Goal: Task Accomplishment & Management: Manage account settings

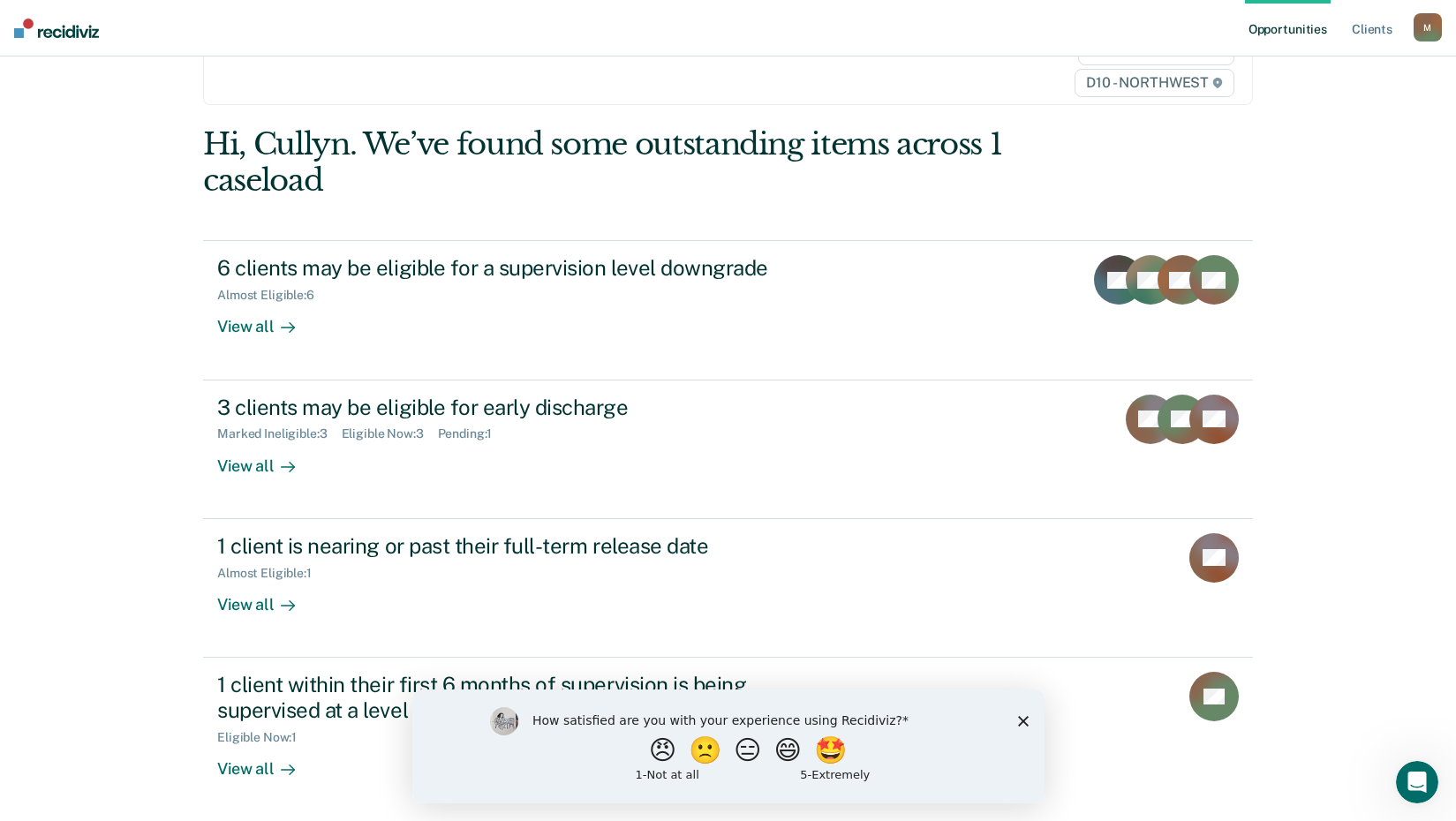
scroll to position [111, 0]
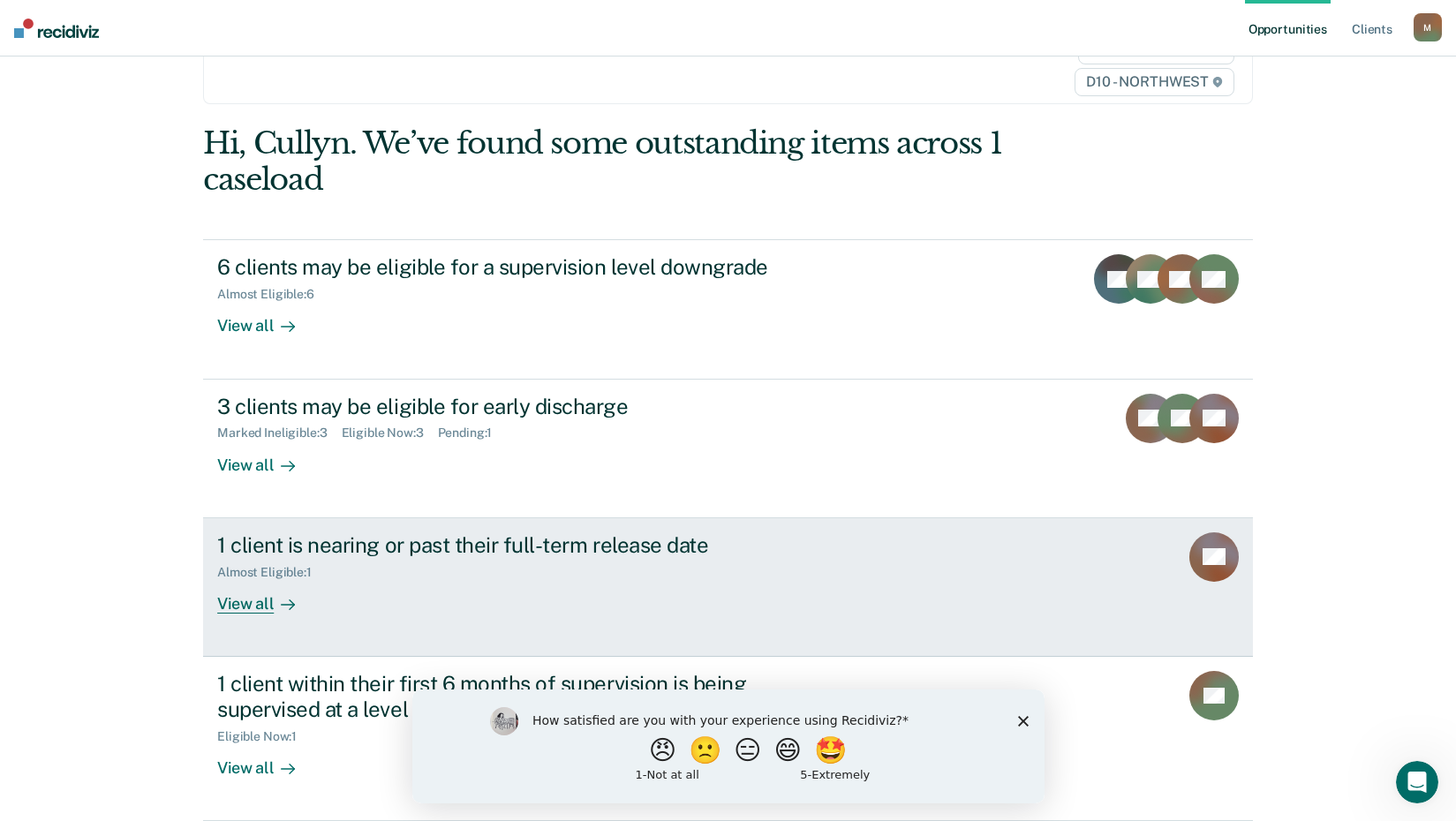
click at [234, 608] on div "View all" at bounding box center [267, 596] width 99 height 35
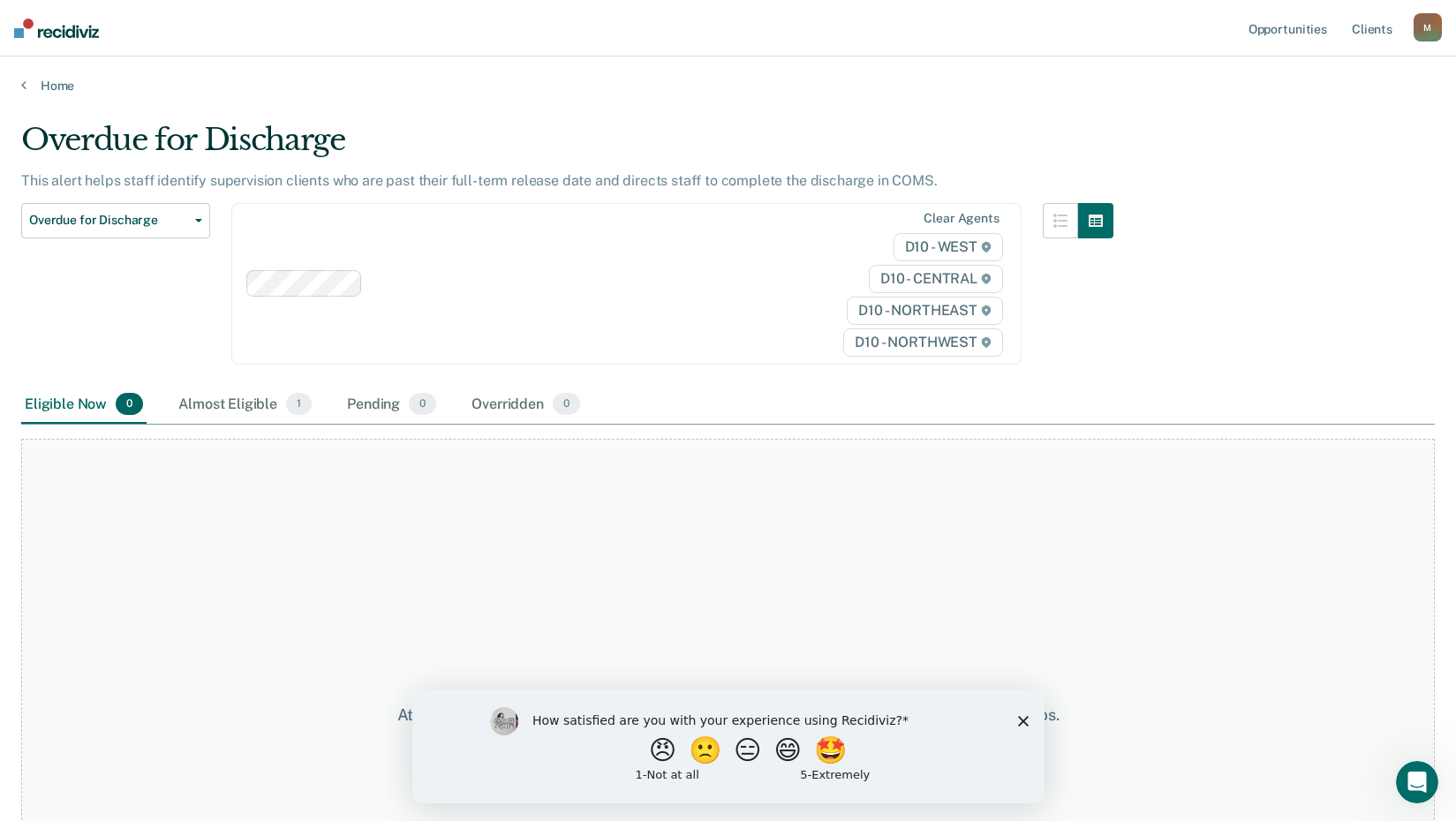
scroll to position [170, 0]
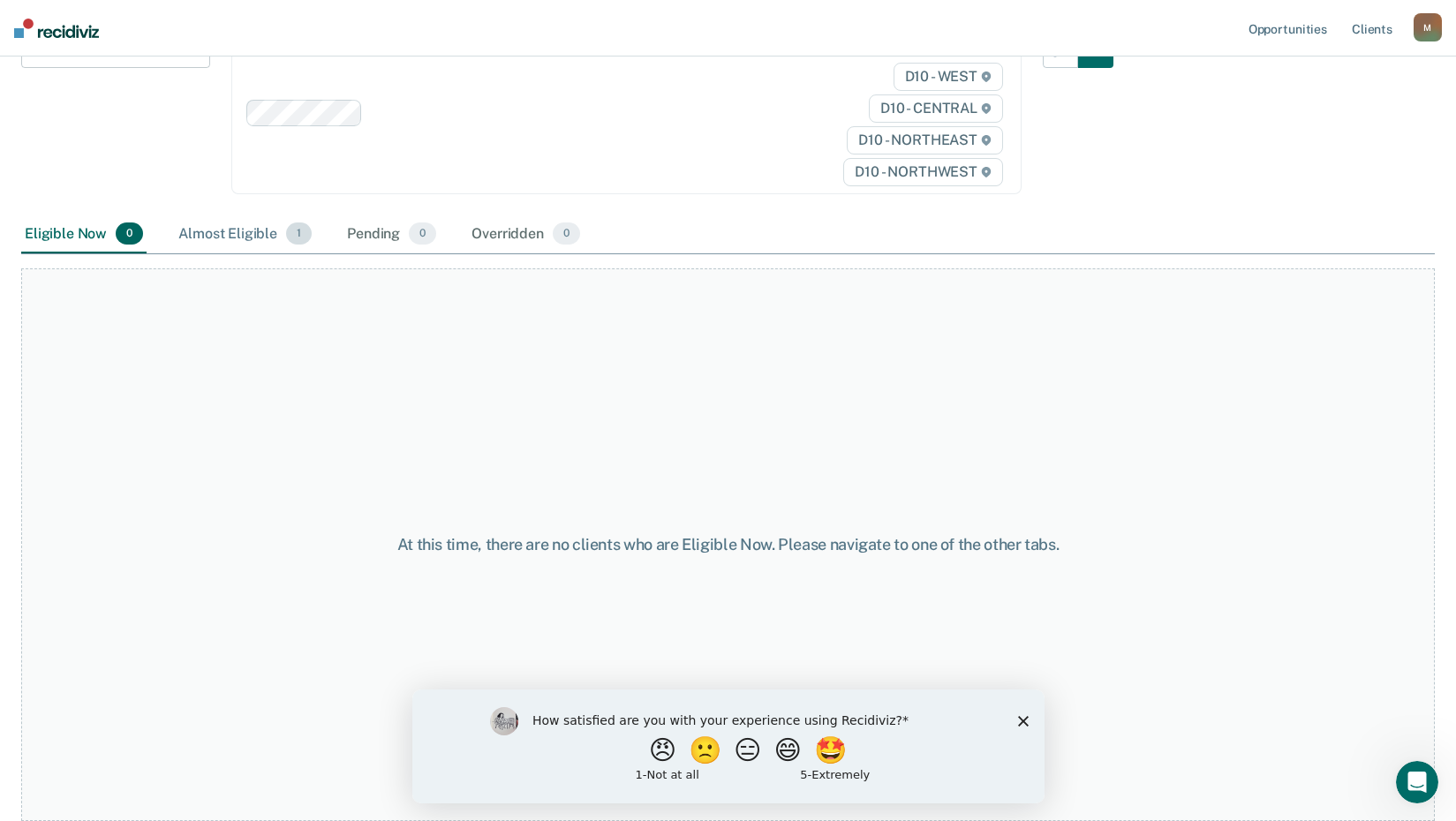
click at [223, 234] on div "Almost Eligible 1" at bounding box center [245, 234] width 140 height 39
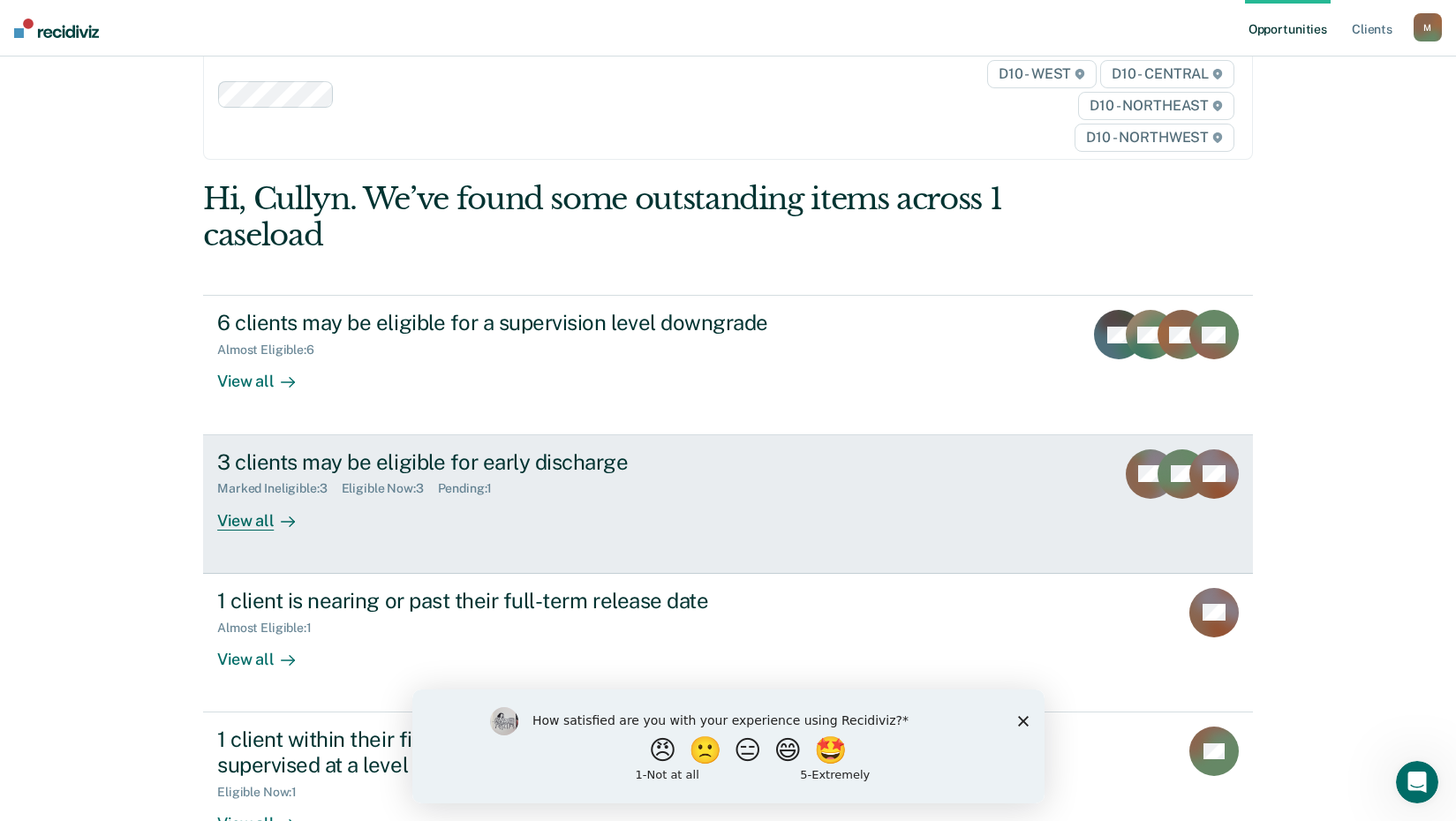
scroll to position [111, 0]
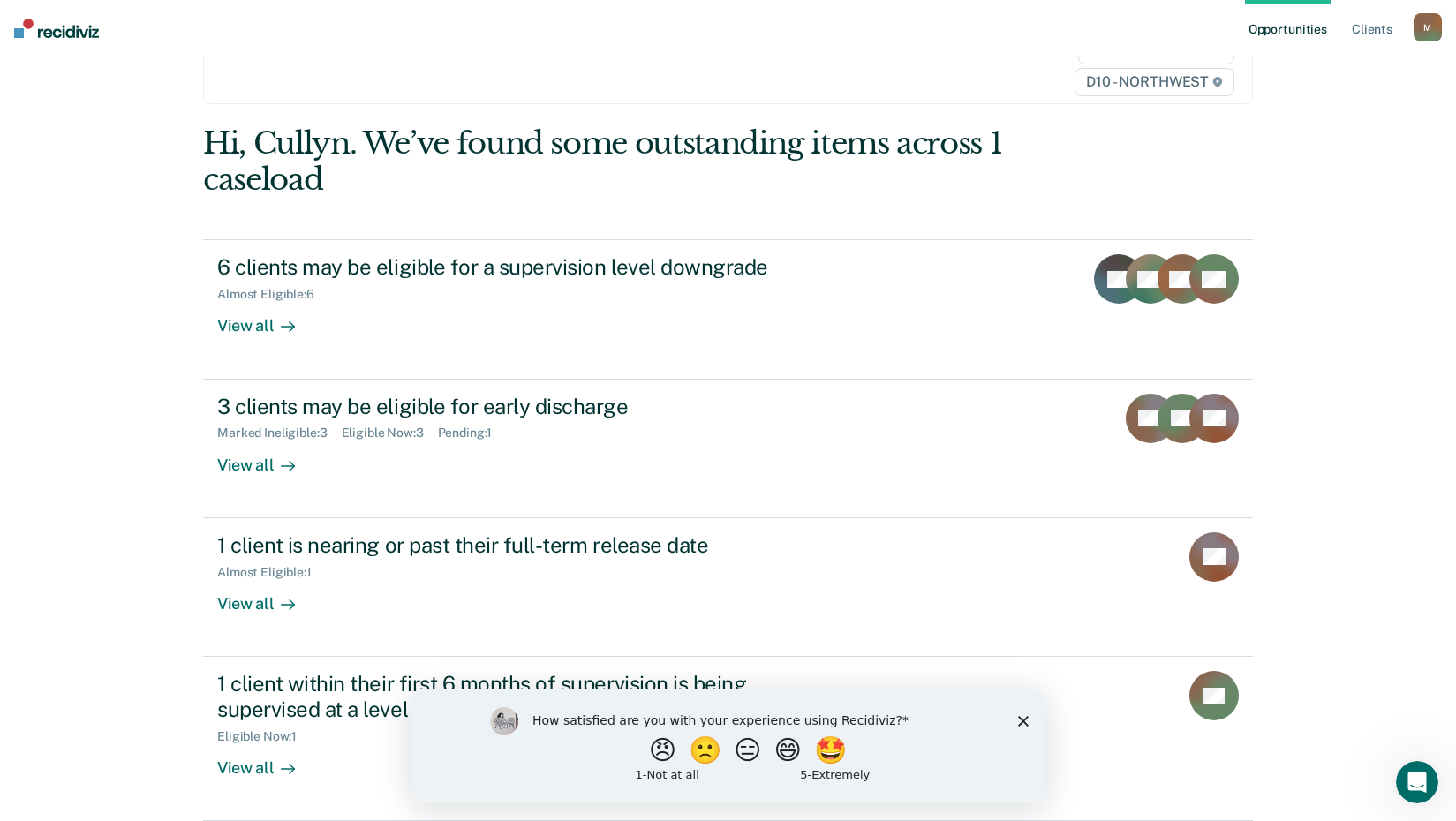
click at [1019, 719] on icon "Close survey" at bounding box center [1022, 720] width 11 height 11
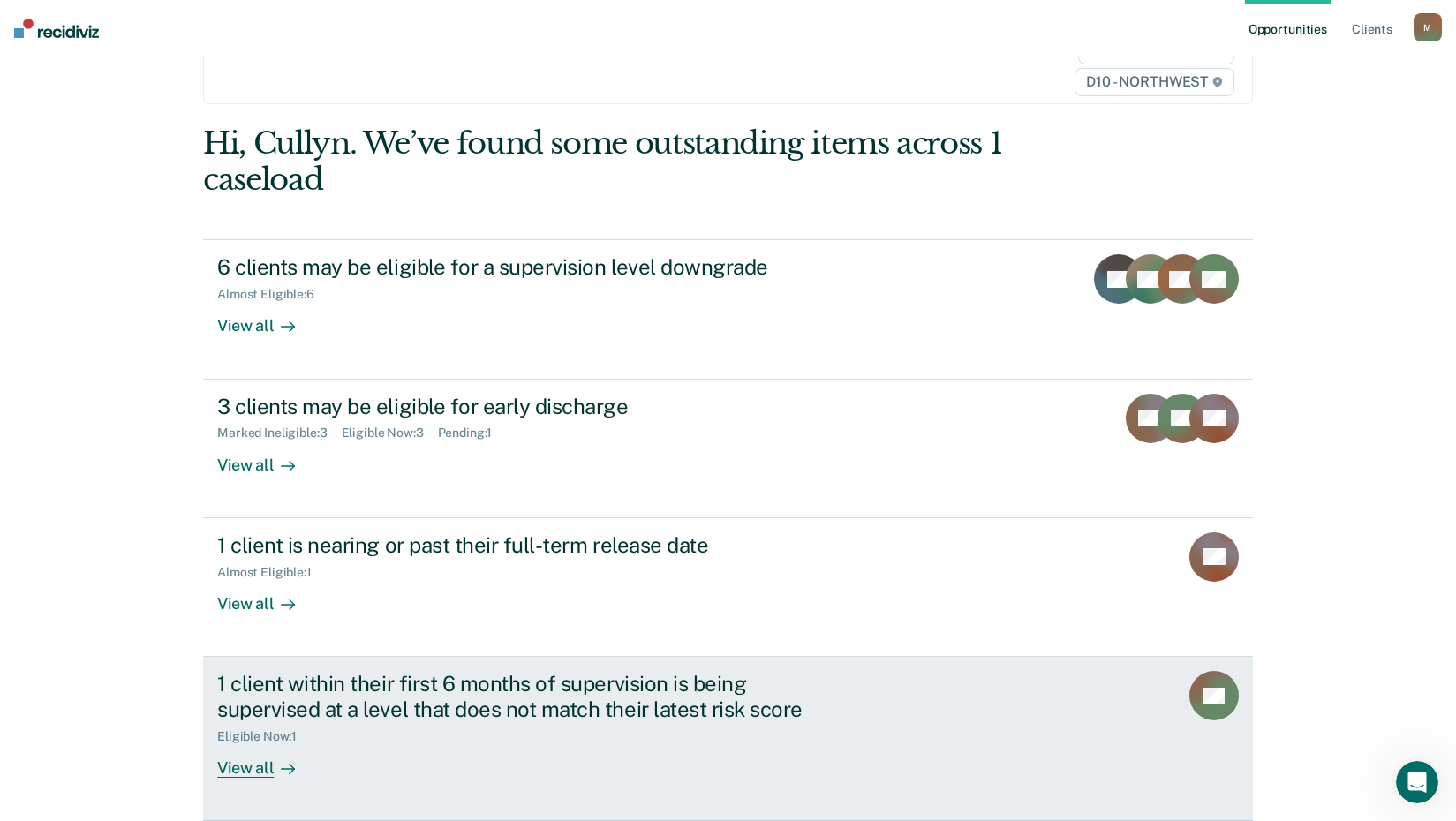
click at [234, 766] on div "View all" at bounding box center [267, 760] width 99 height 35
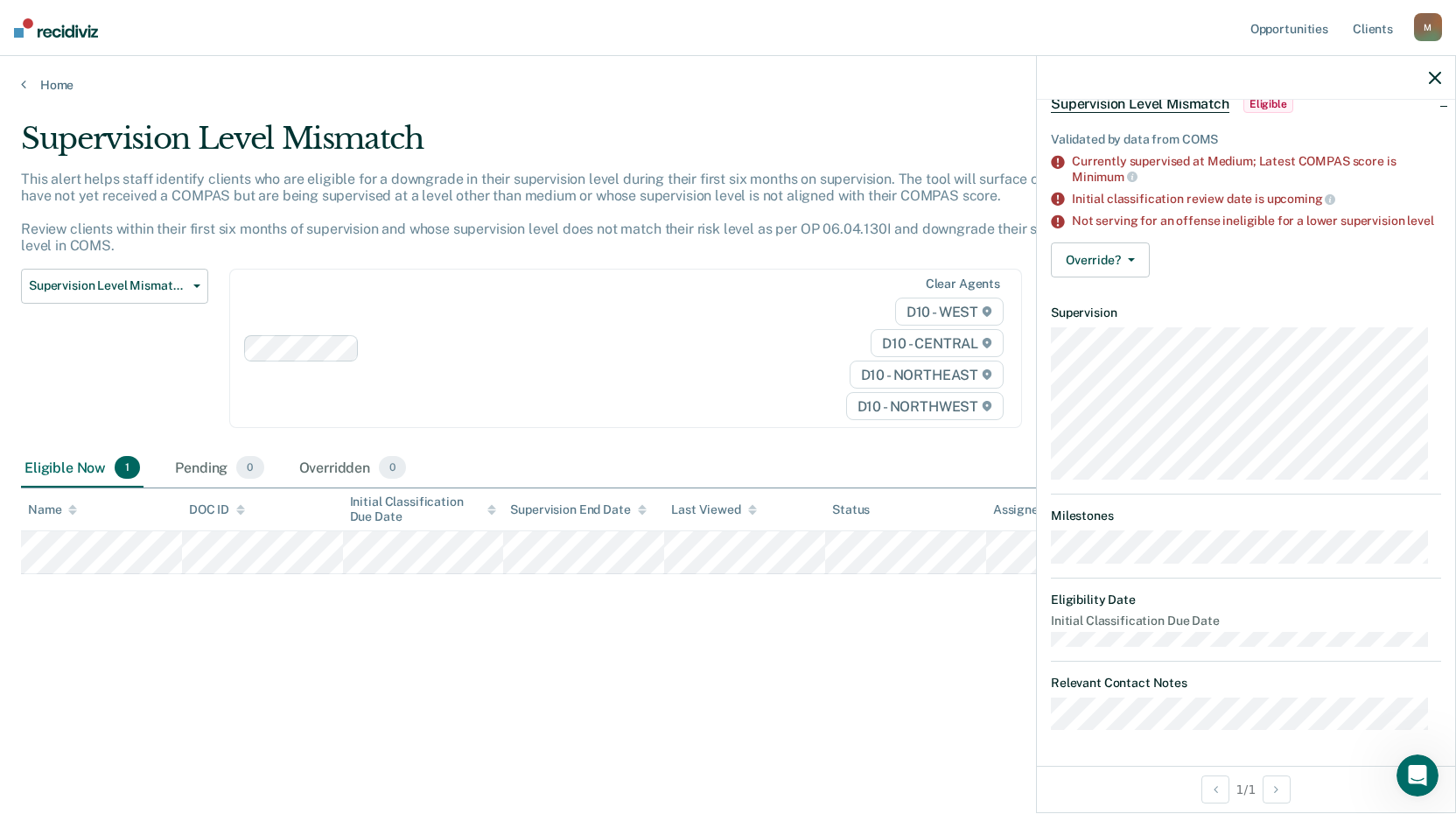
scroll to position [108, 0]
click at [1126, 251] on button "Override?" at bounding box center [1100, 260] width 99 height 35
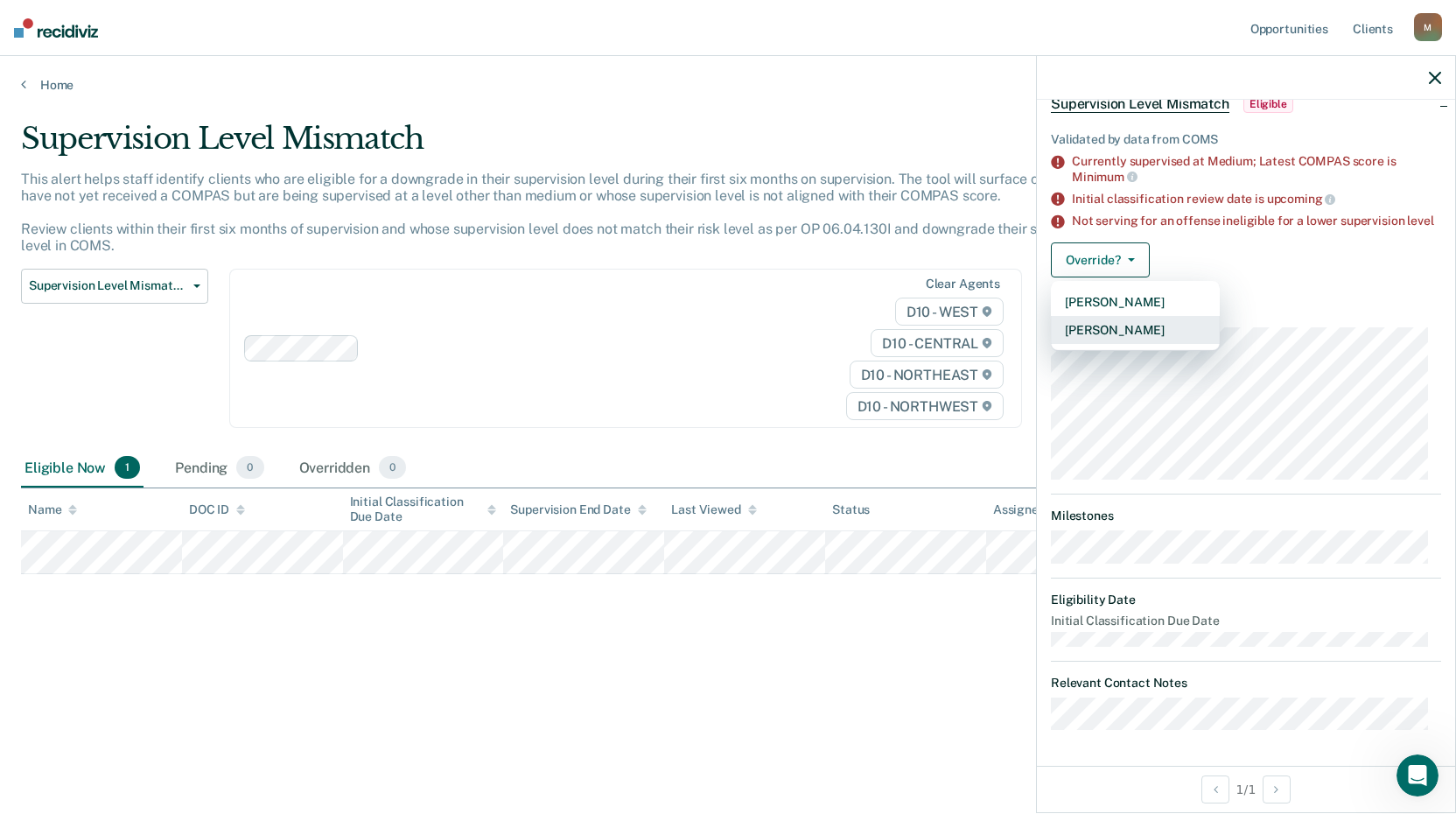
click at [1141, 323] on button "Mark Overridden" at bounding box center [1135, 330] width 168 height 28
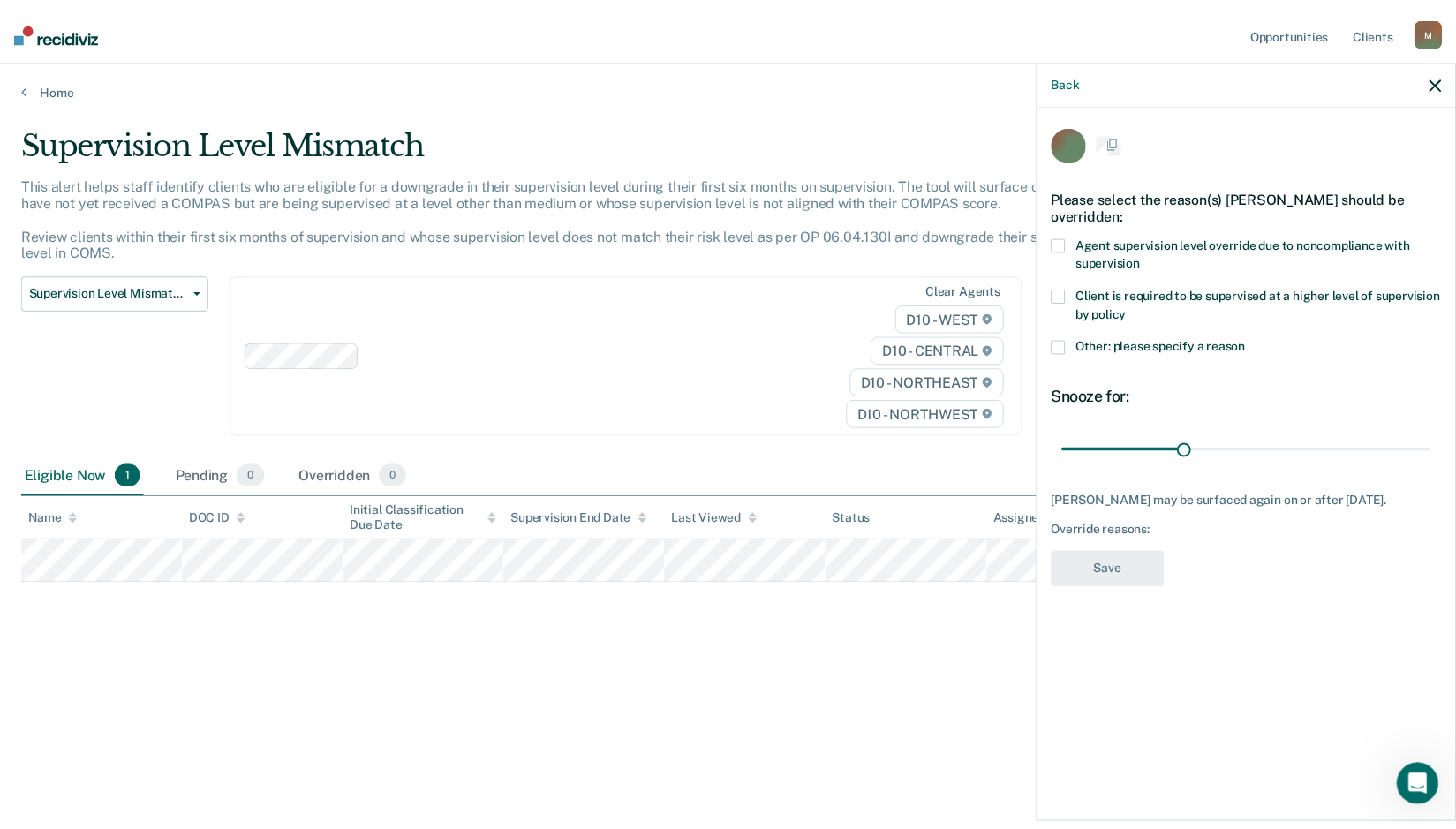
scroll to position [0, 0]
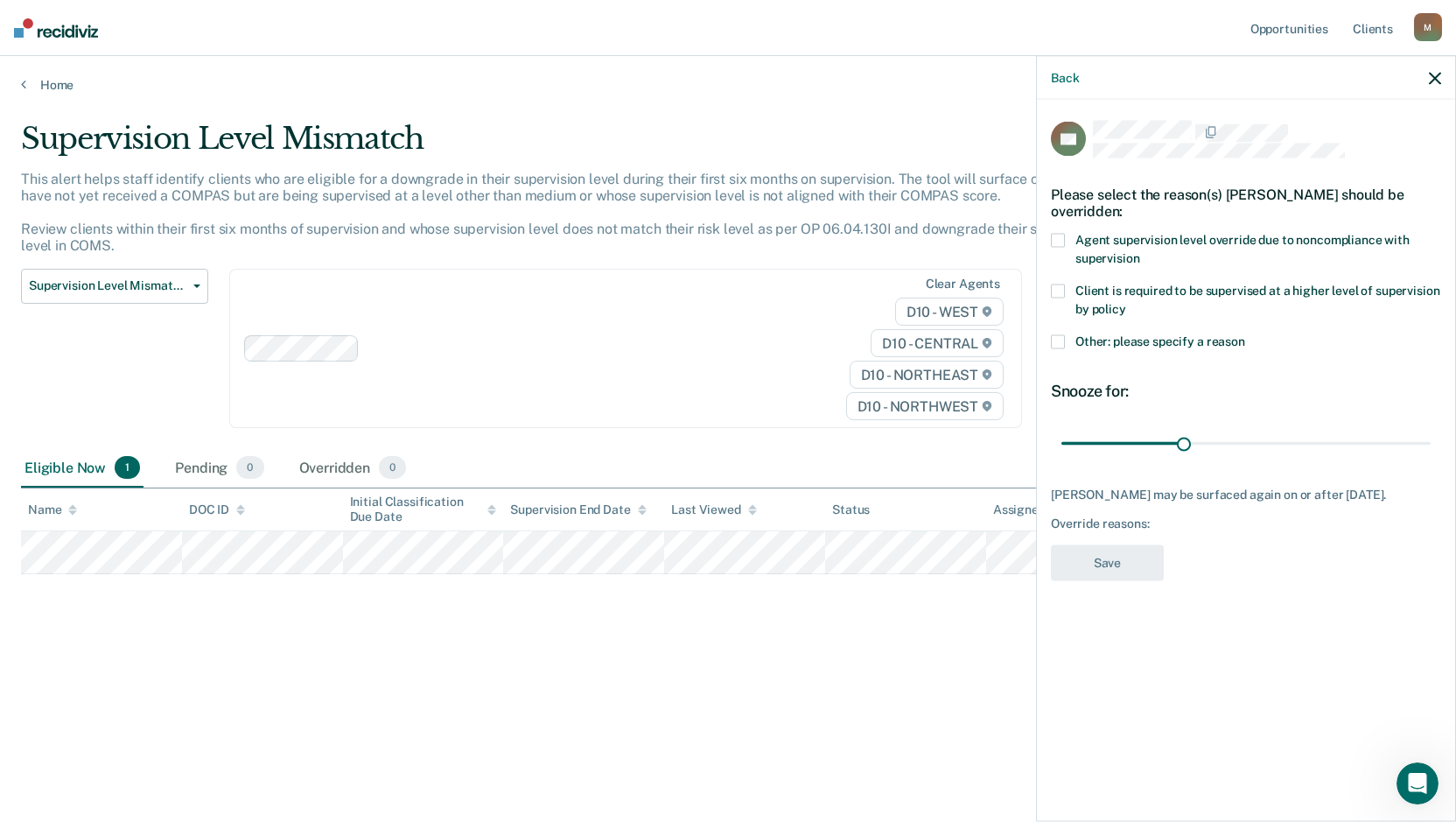
click at [1057, 288] on span at bounding box center [1057, 291] width 14 height 14
click at [1136, 581] on button "Save" at bounding box center [1106, 563] width 113 height 36
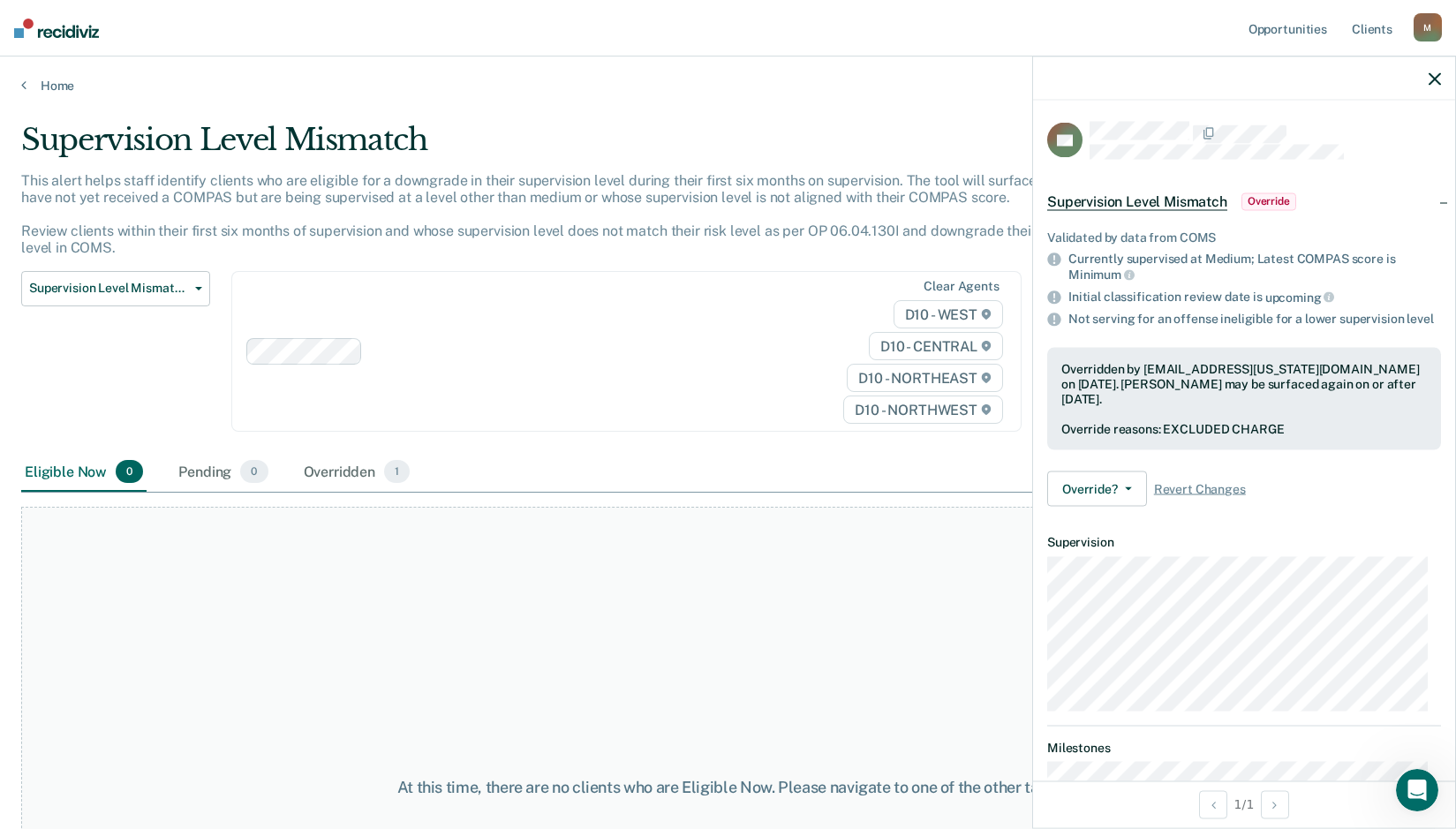
click at [1433, 79] on icon "button" at bounding box center [1435, 78] width 13 height 13
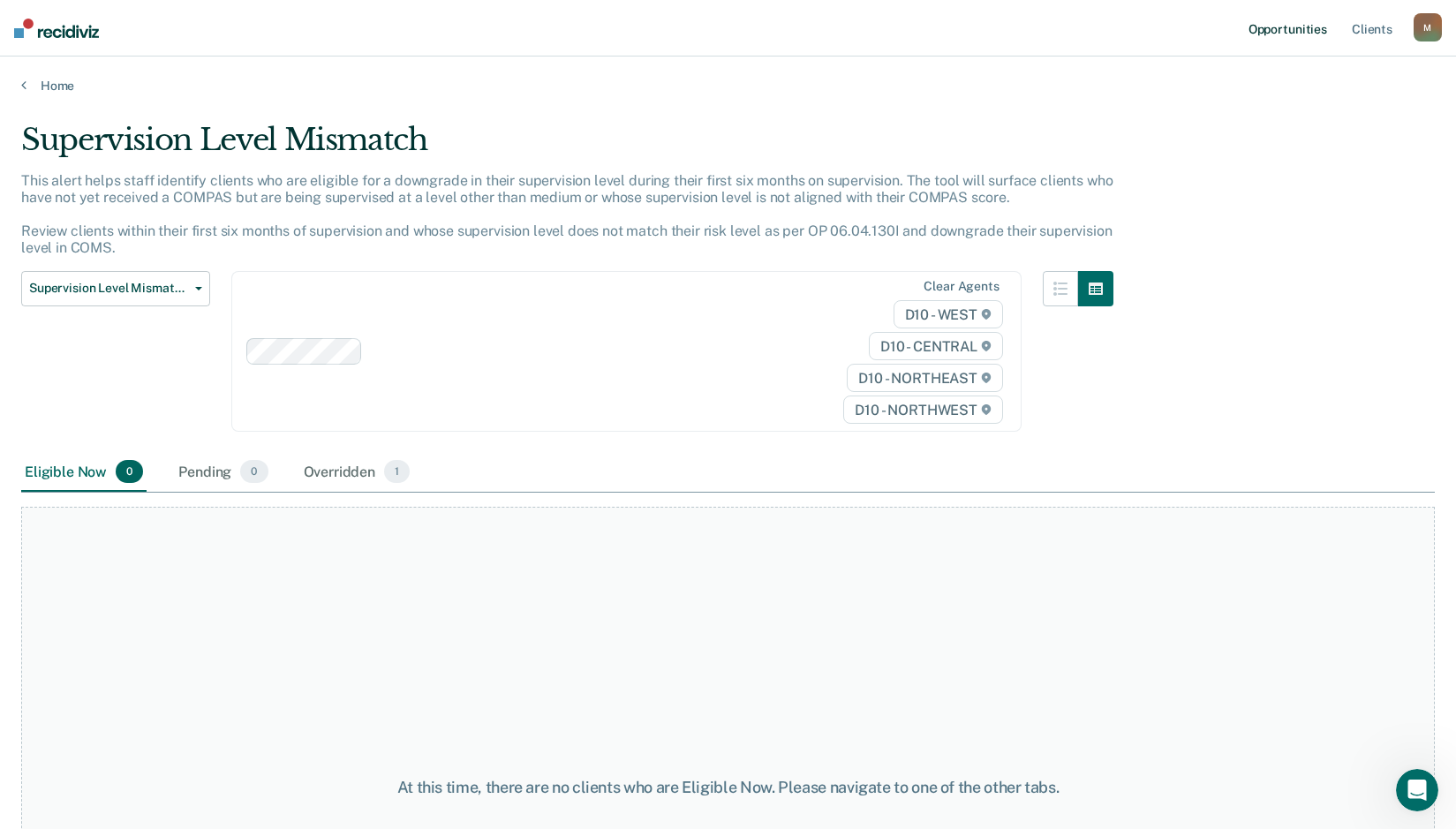
click at [1288, 32] on link "Opportunities" at bounding box center [1288, 28] width 86 height 56
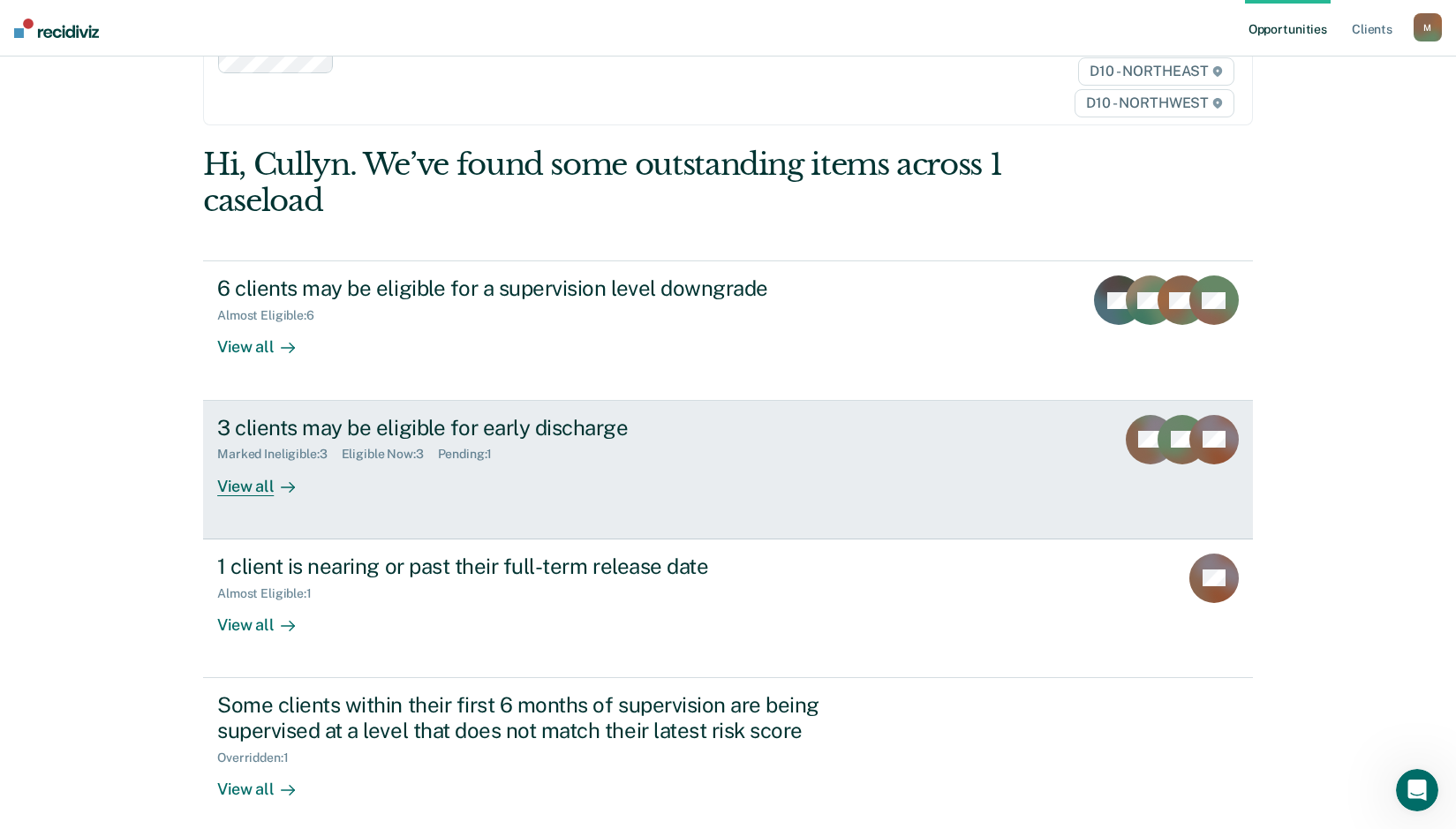
scroll to position [211, 0]
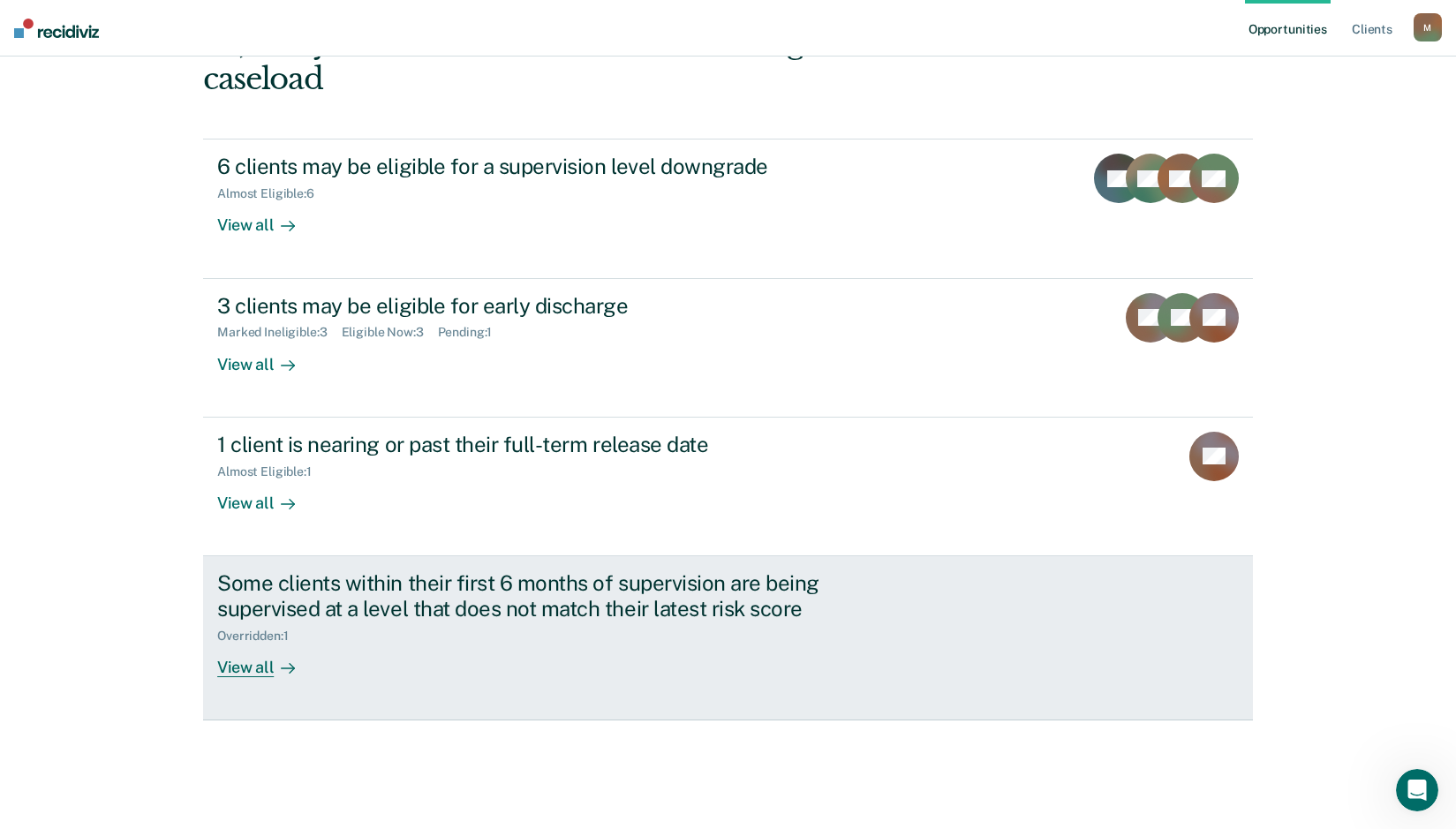
click at [241, 675] on div "View all" at bounding box center [267, 659] width 99 height 35
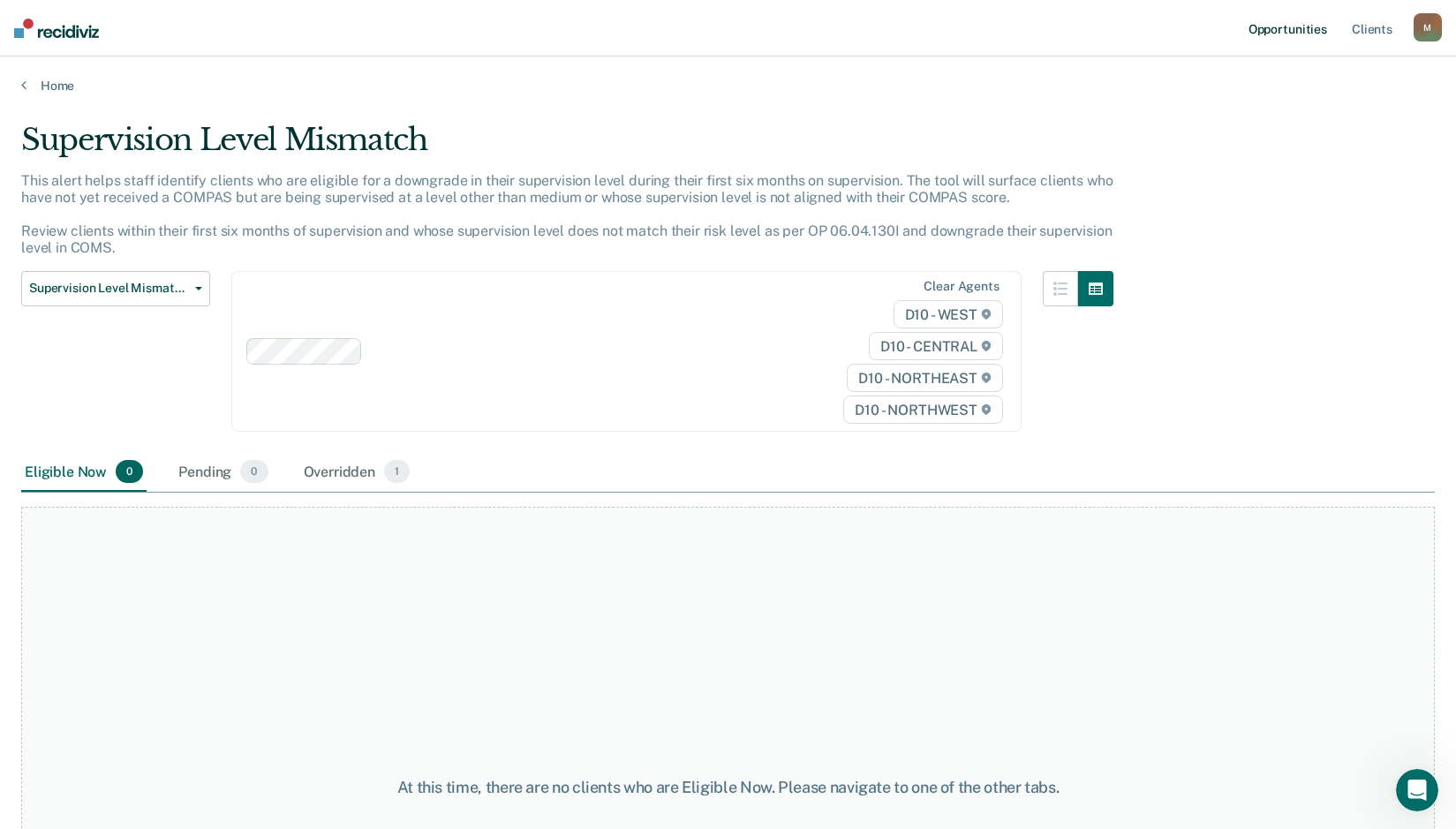
click at [1277, 29] on link "Opportunities" at bounding box center [1288, 28] width 86 height 56
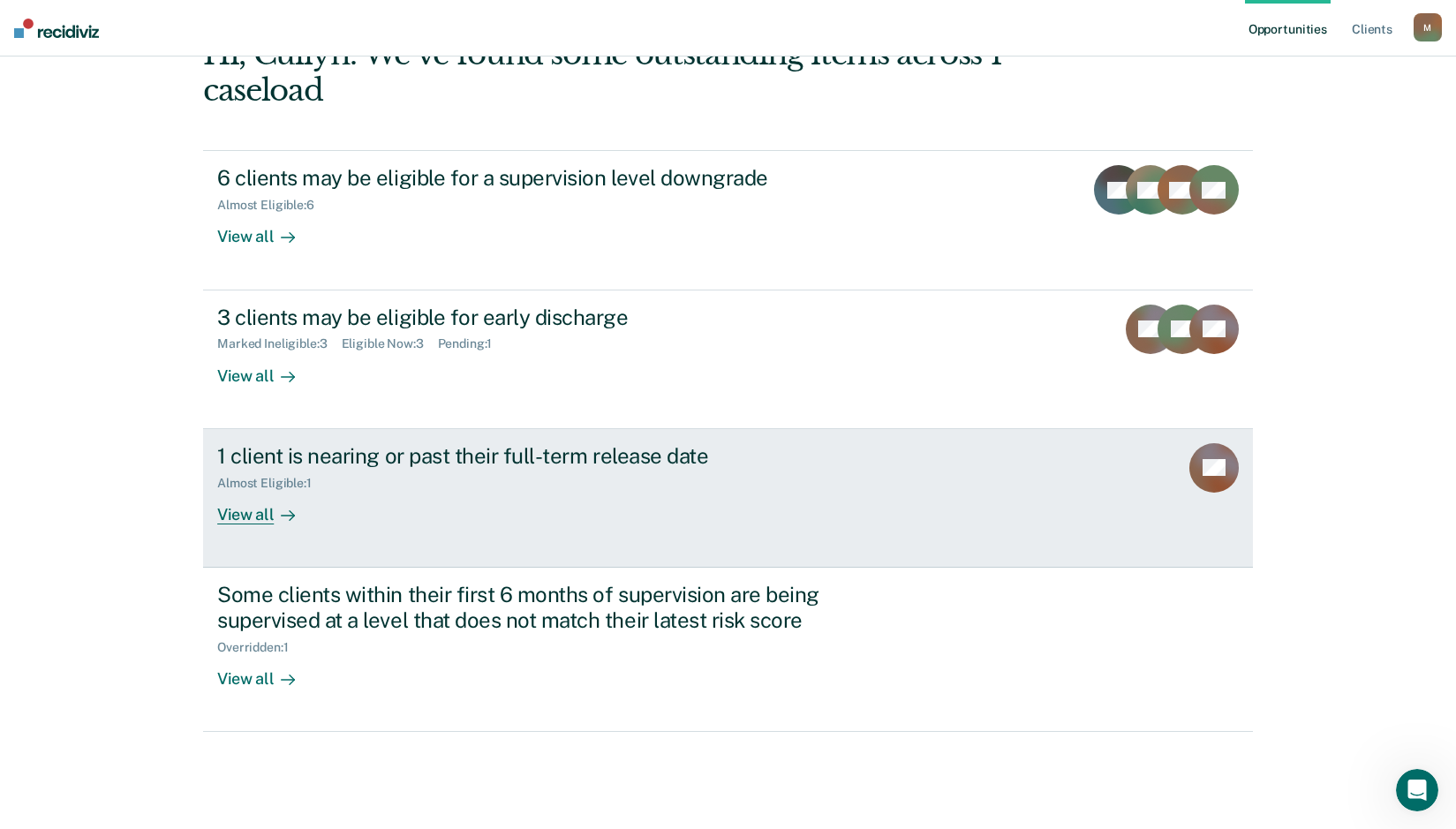
scroll to position [211, 0]
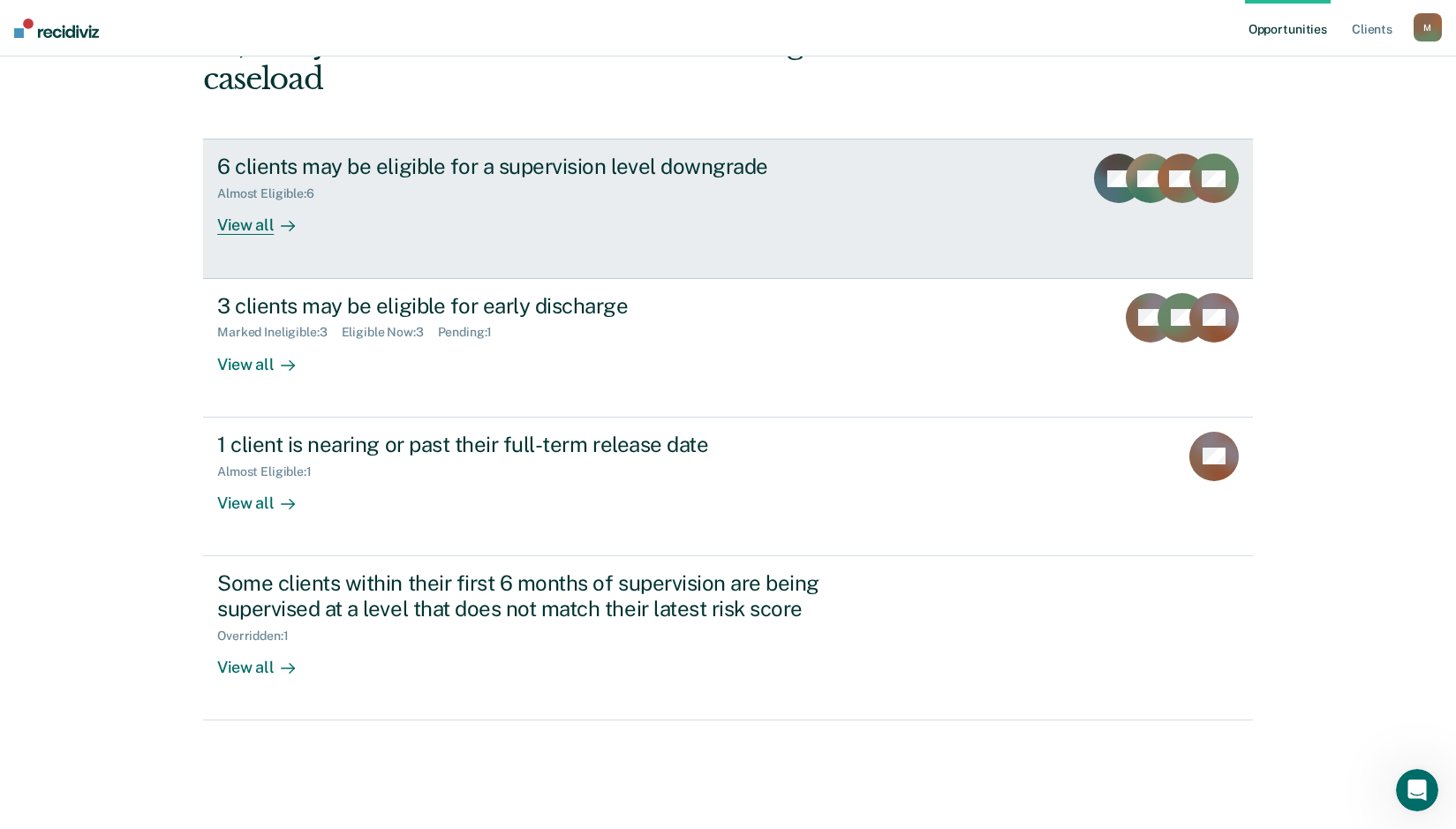
click at [247, 226] on div "View all" at bounding box center [267, 218] width 99 height 35
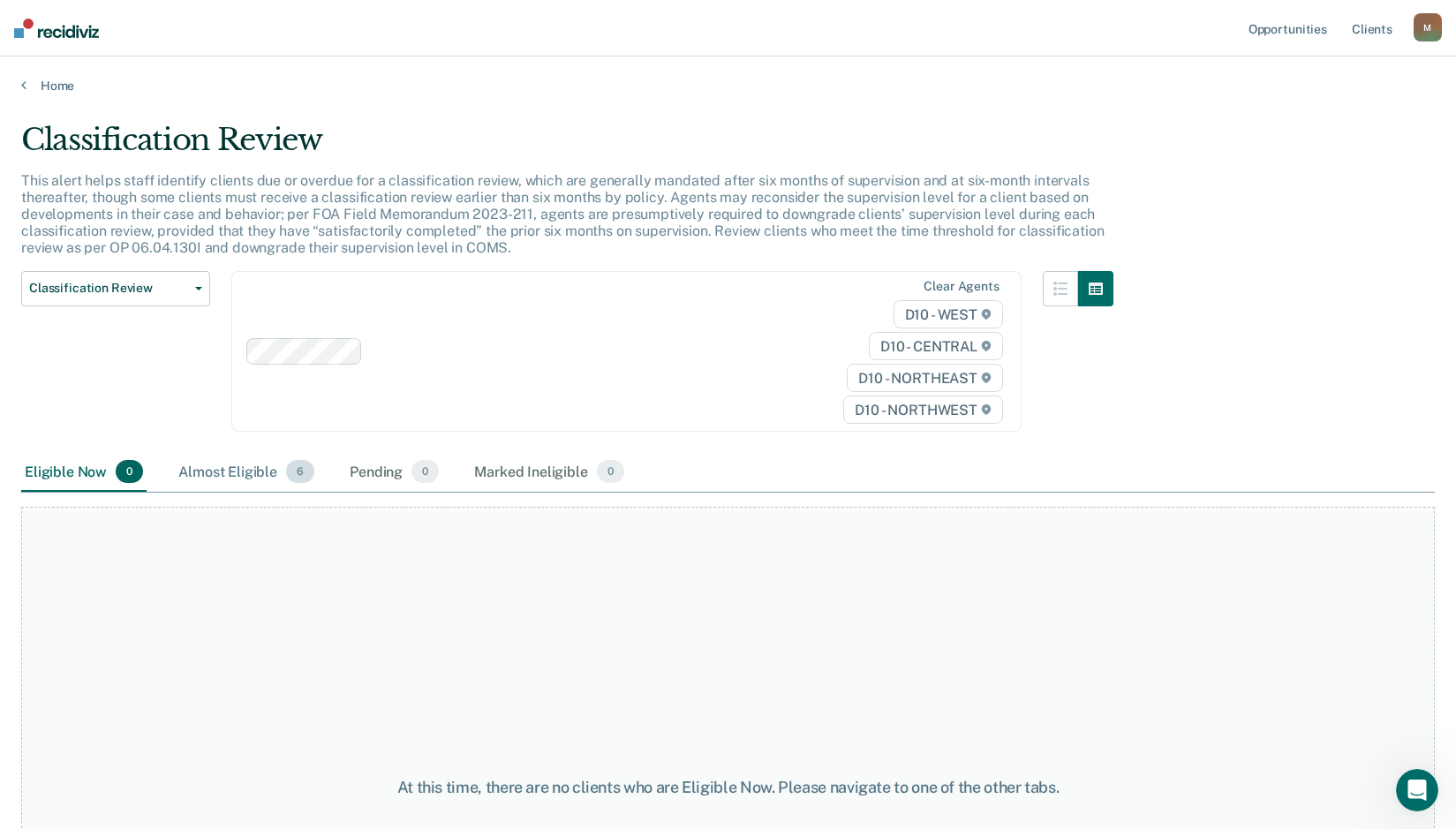
click at [244, 469] on div "Almost Eligible 6" at bounding box center [246, 471] width 143 height 39
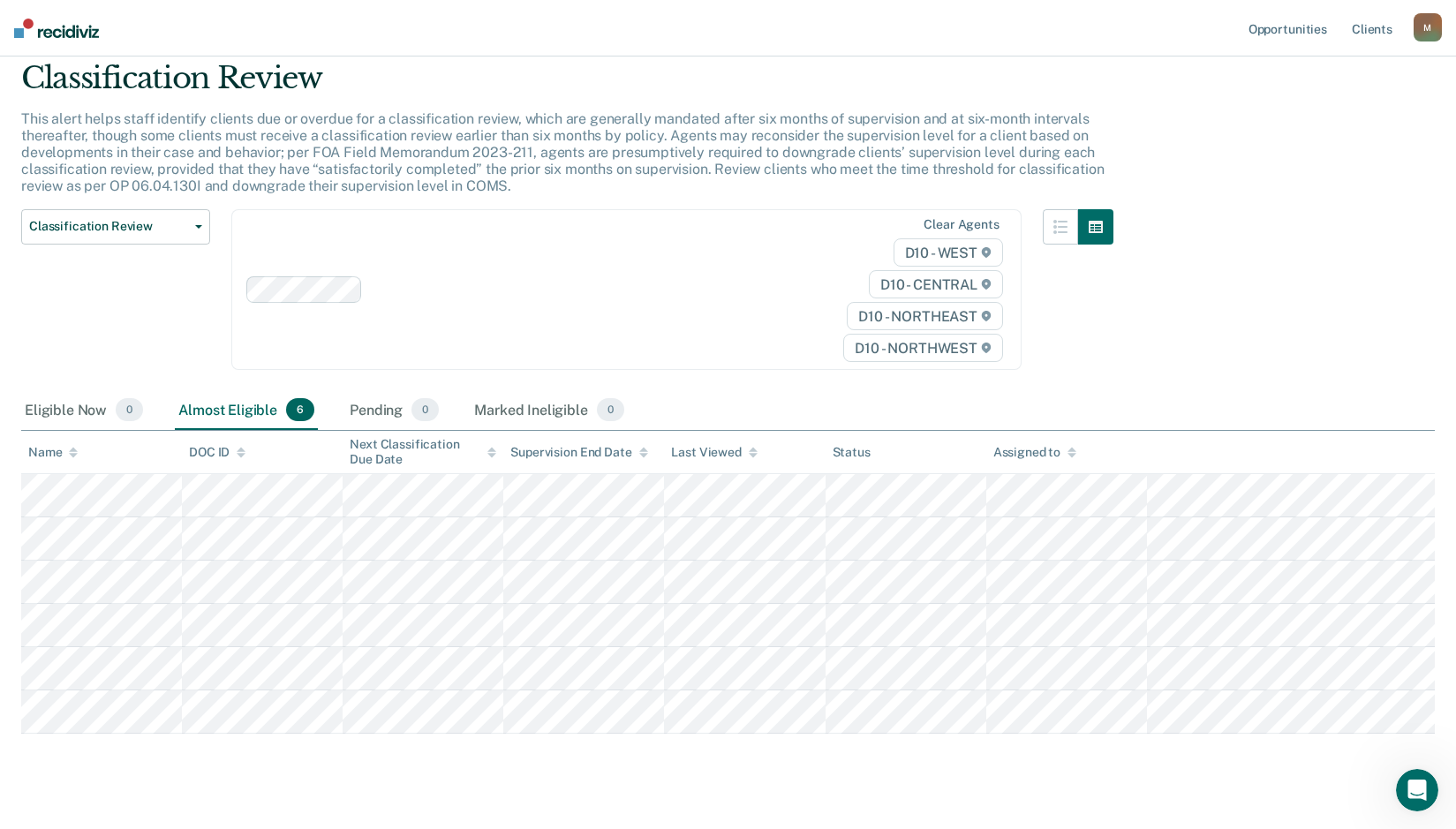
scroll to position [94, 0]
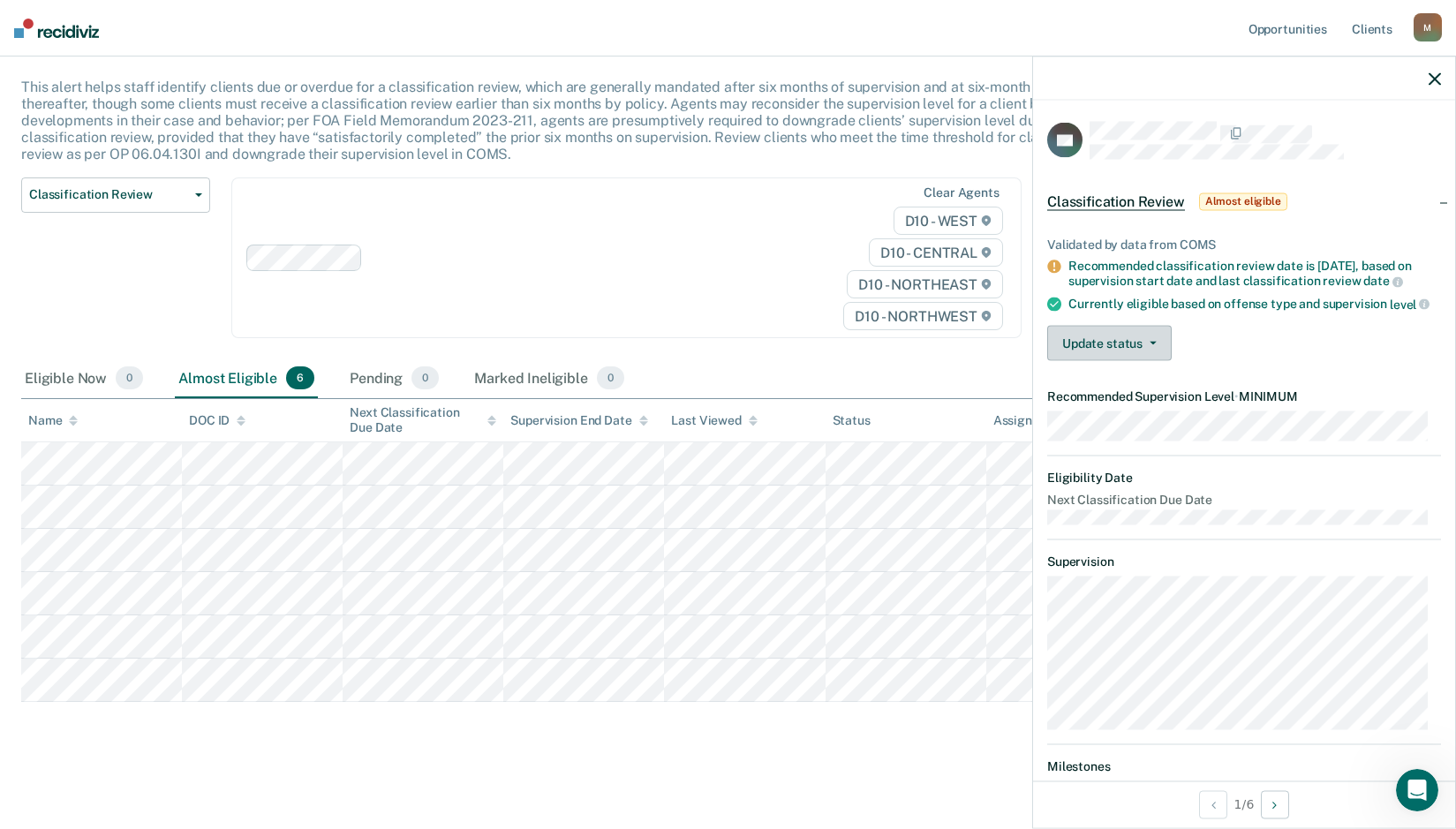
click at [1136, 361] on button "Update status" at bounding box center [1110, 344] width 125 height 36
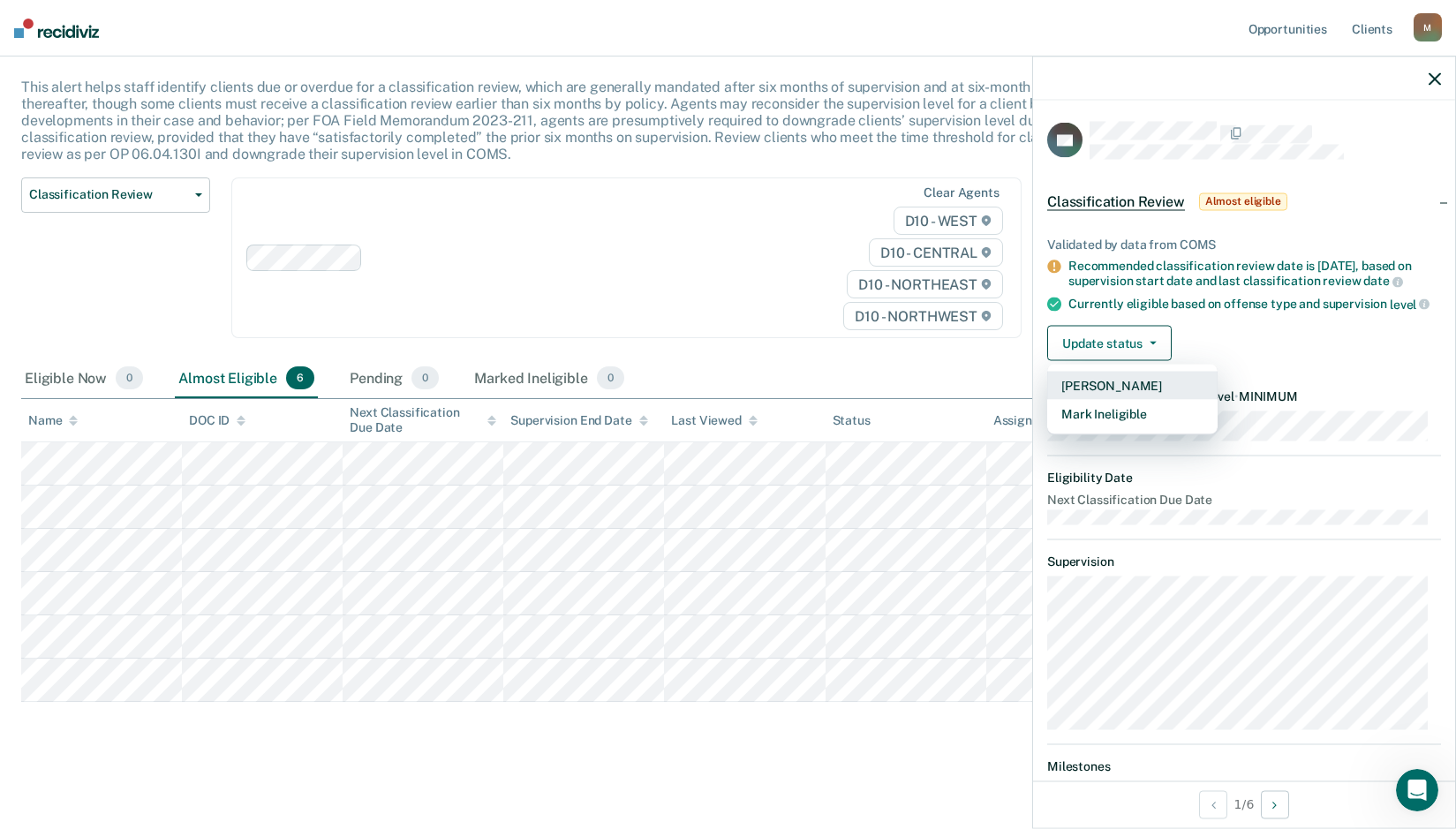
click at [1121, 399] on button "Mark Pending" at bounding box center [1133, 385] width 170 height 29
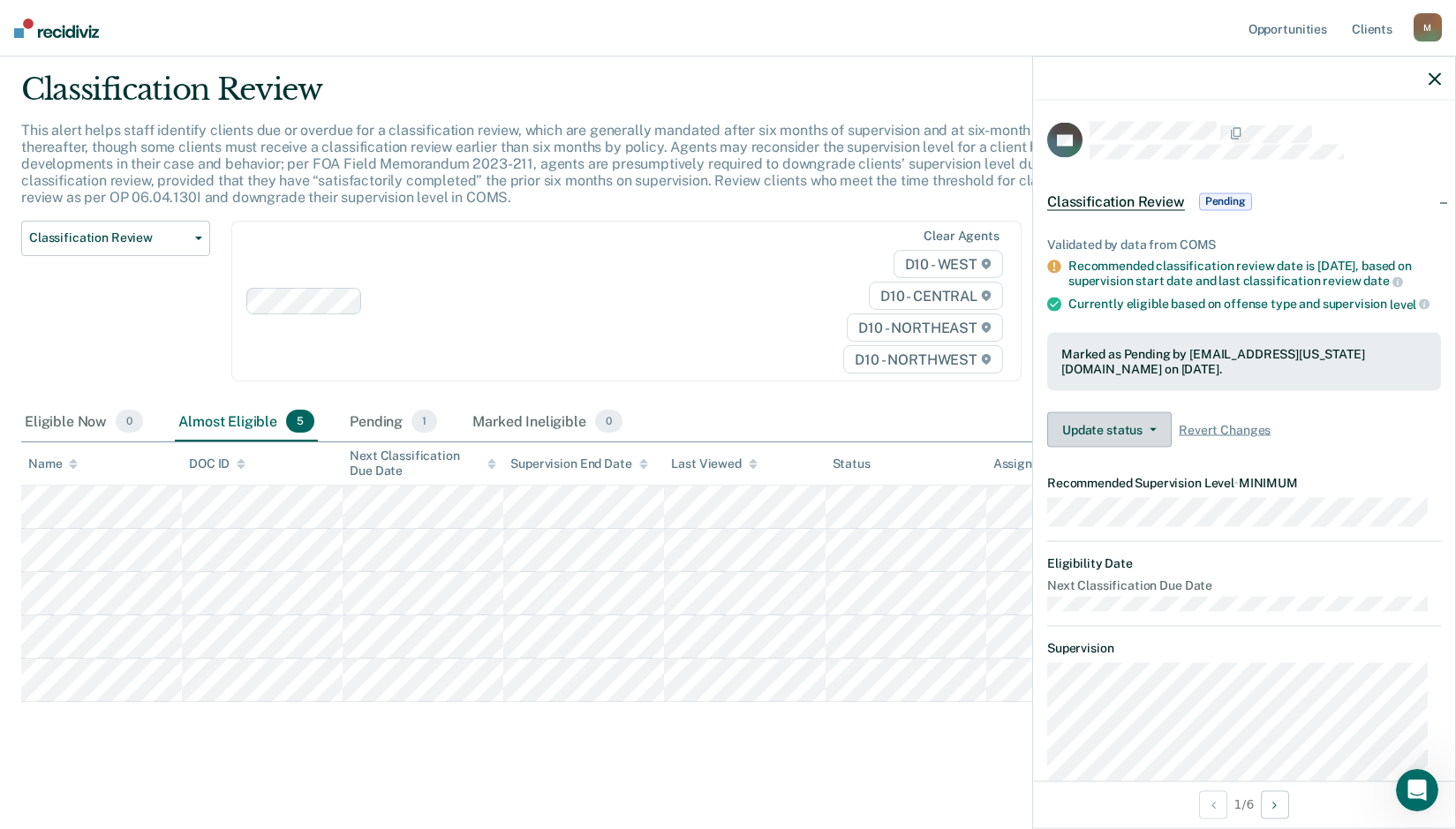
scroll to position [50, 0]
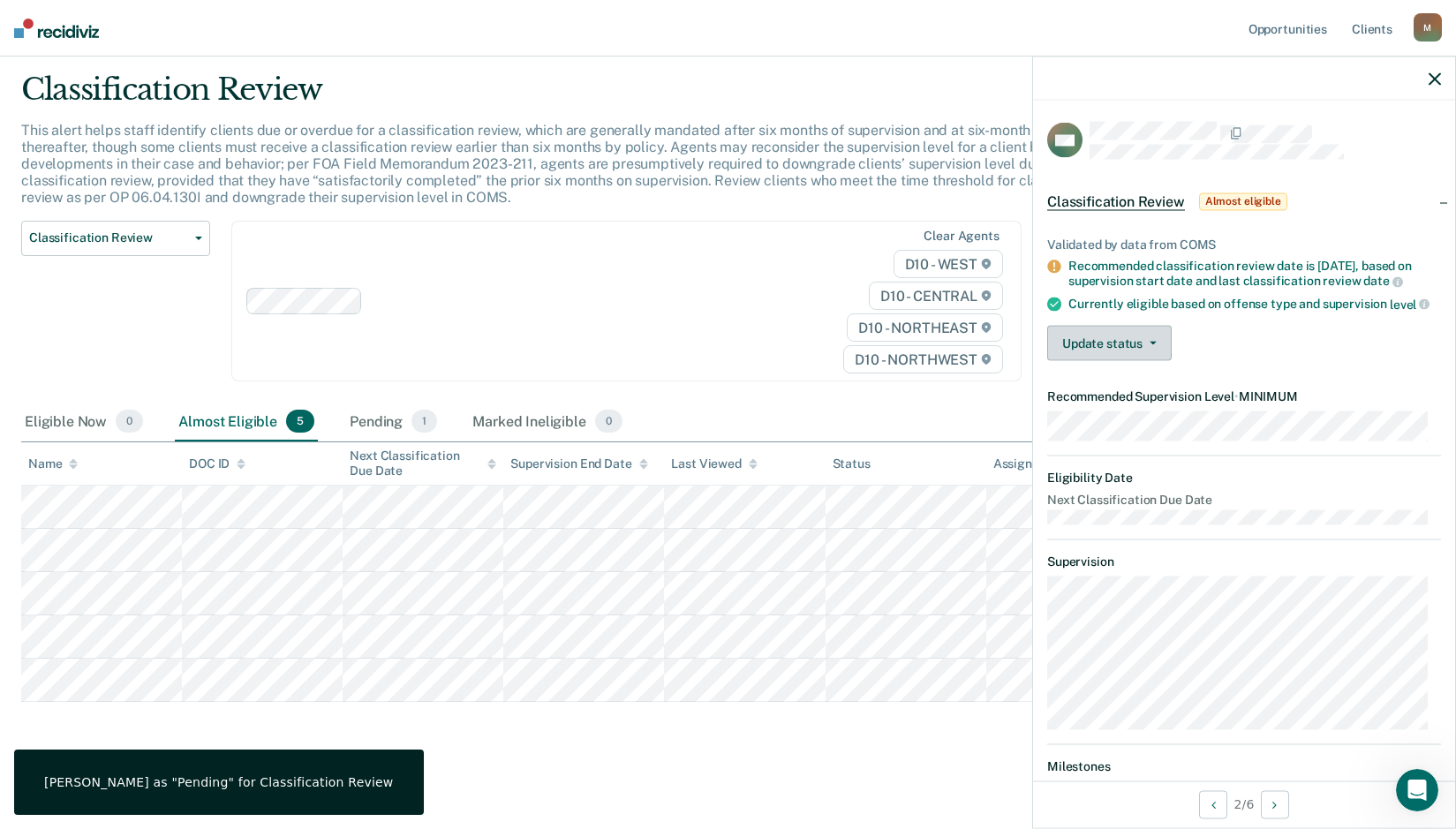
click at [1131, 354] on button "Update status" at bounding box center [1110, 344] width 125 height 36
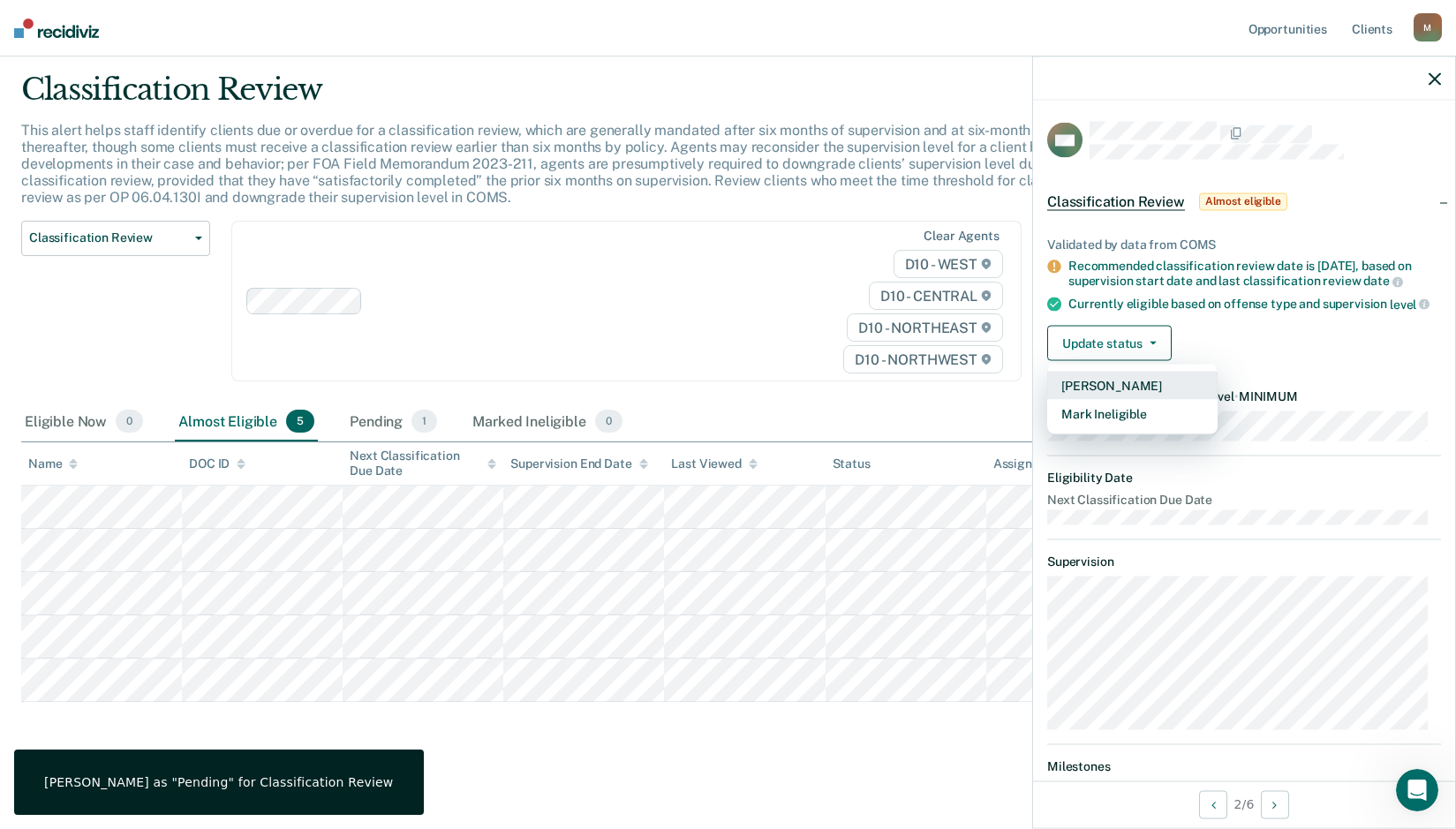
click at [1128, 399] on button "Mark Pending" at bounding box center [1133, 385] width 170 height 29
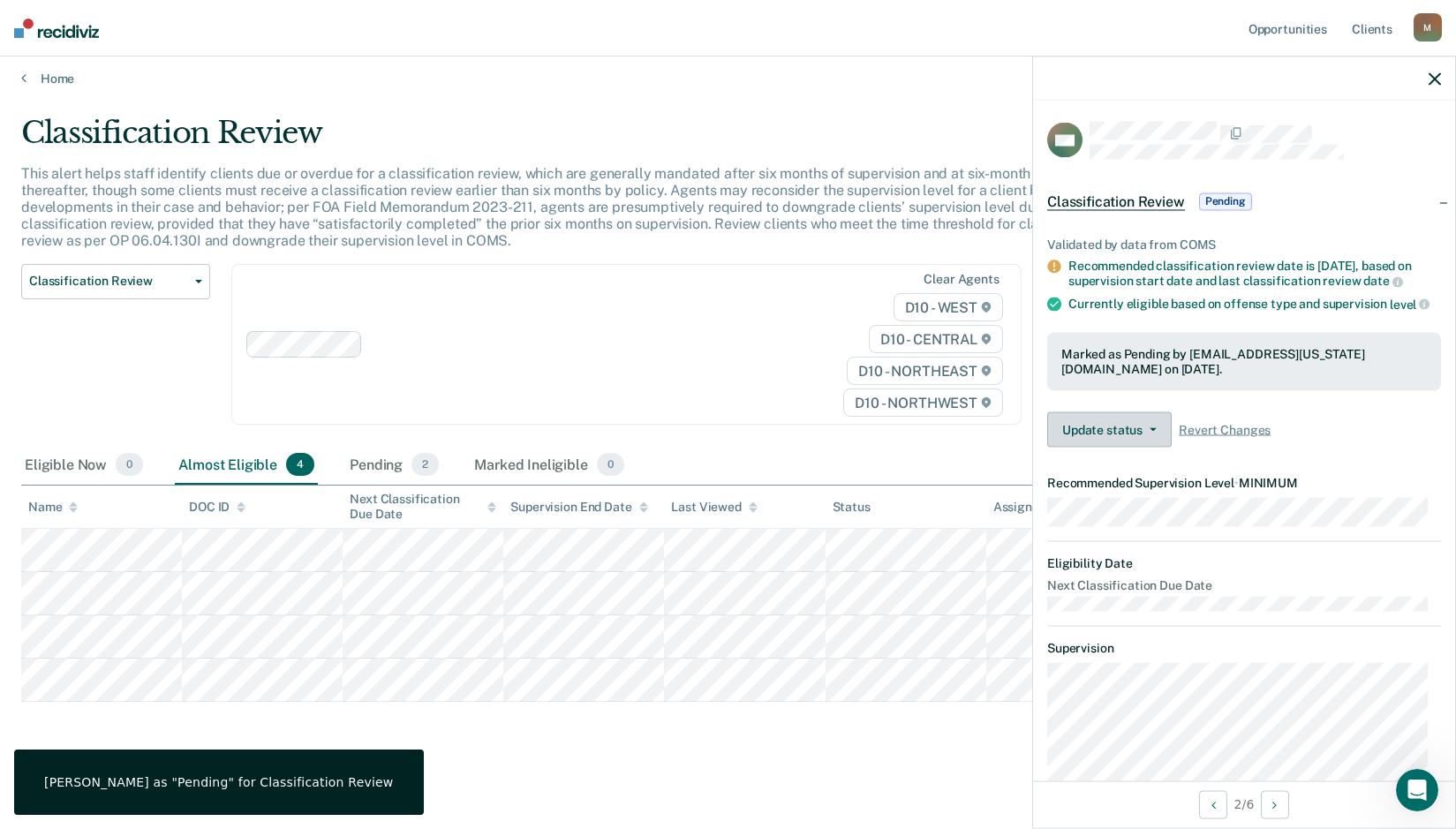
scroll to position [7, 0]
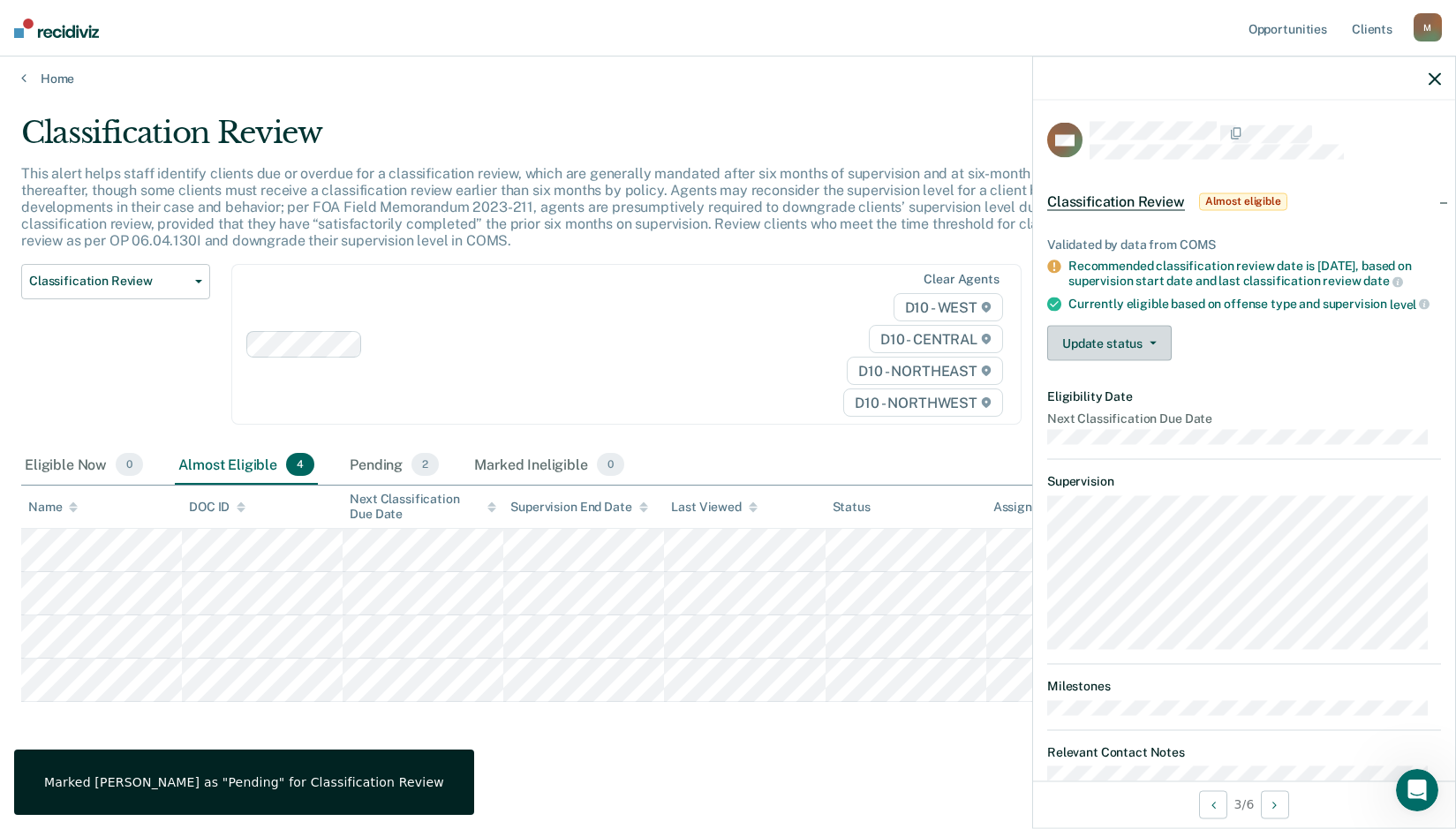
click at [1104, 361] on button "Update status" at bounding box center [1110, 344] width 125 height 36
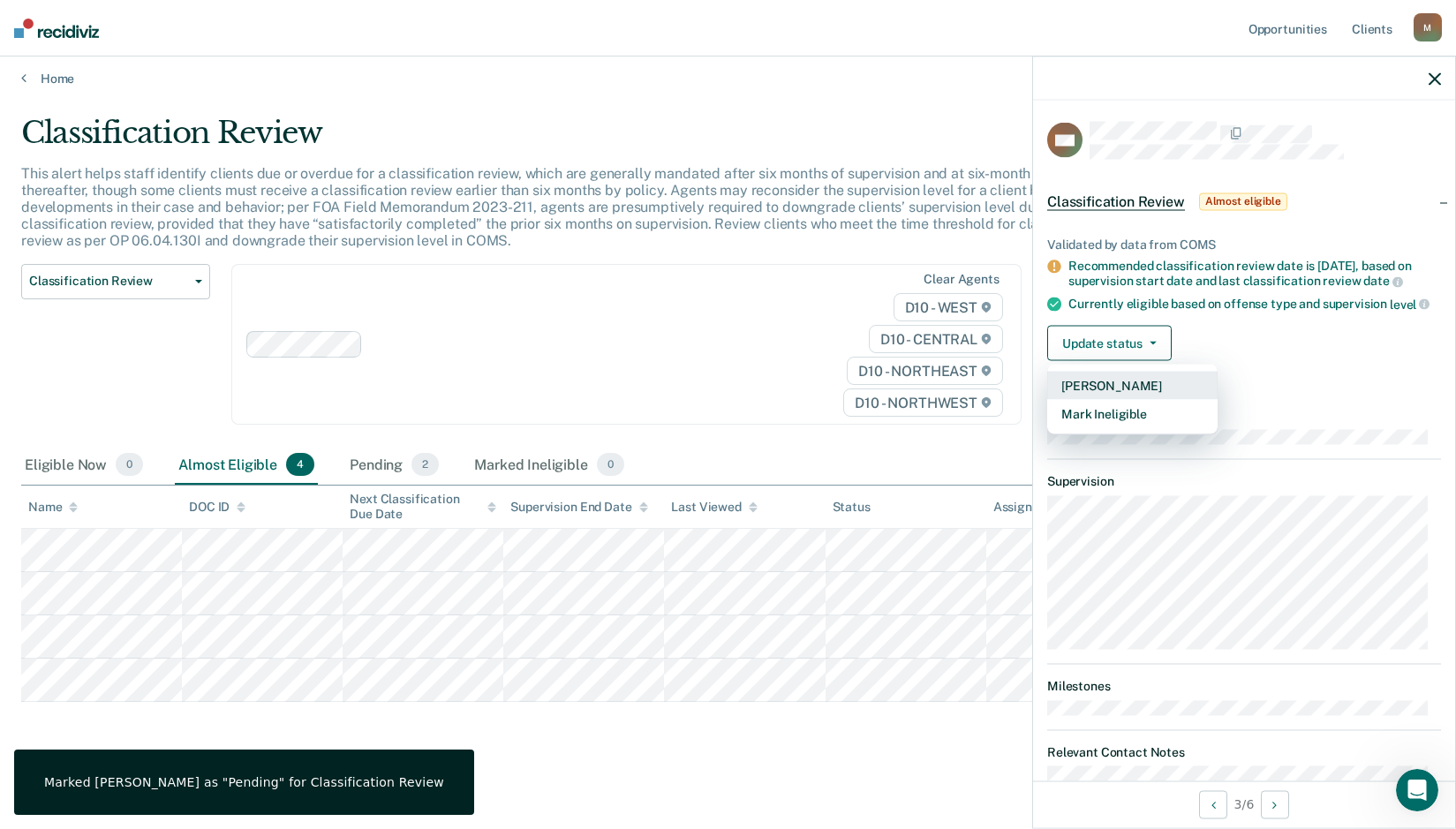
click at [1109, 400] on button "Mark Pending" at bounding box center [1133, 385] width 170 height 29
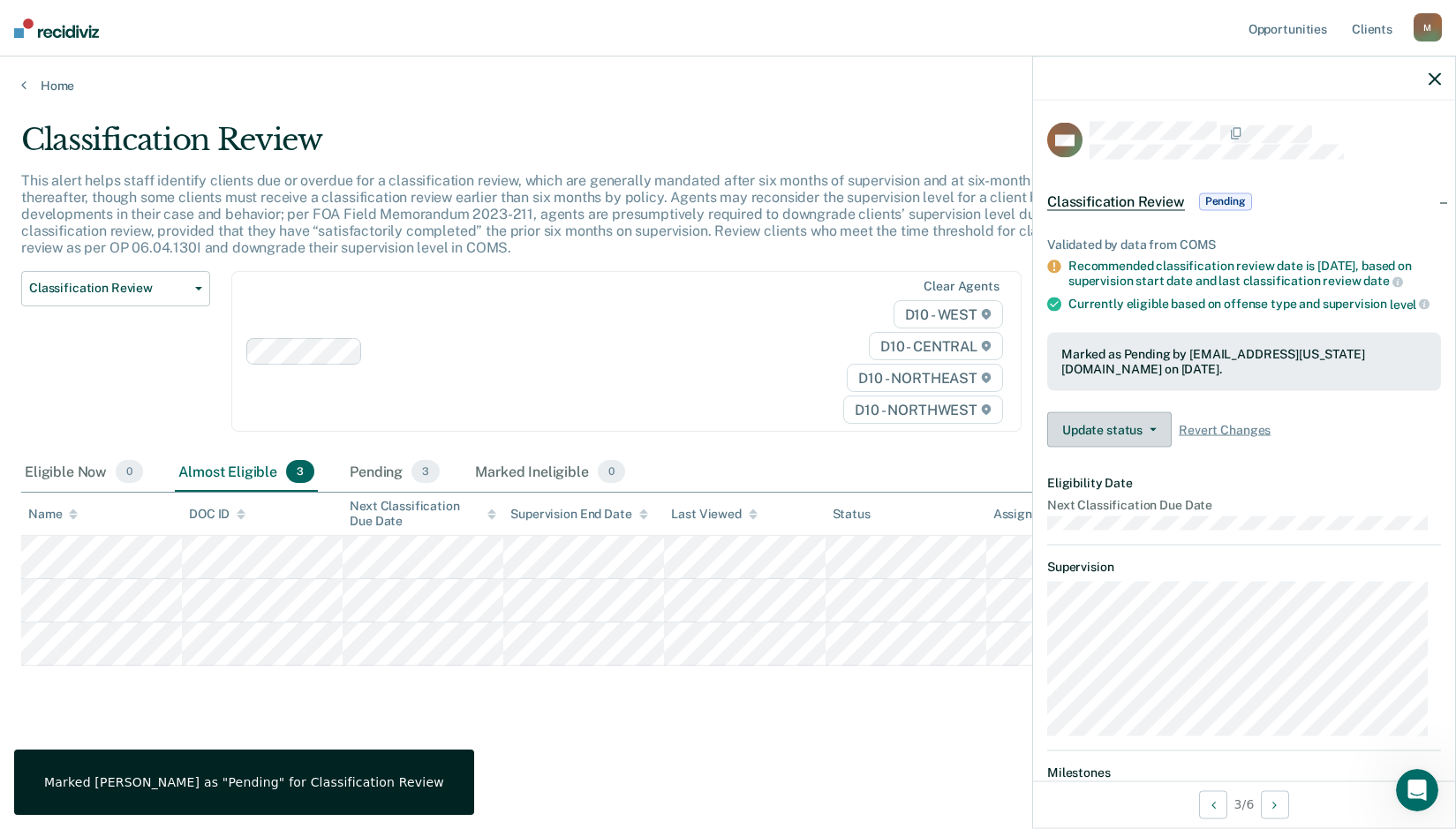
scroll to position [0, 0]
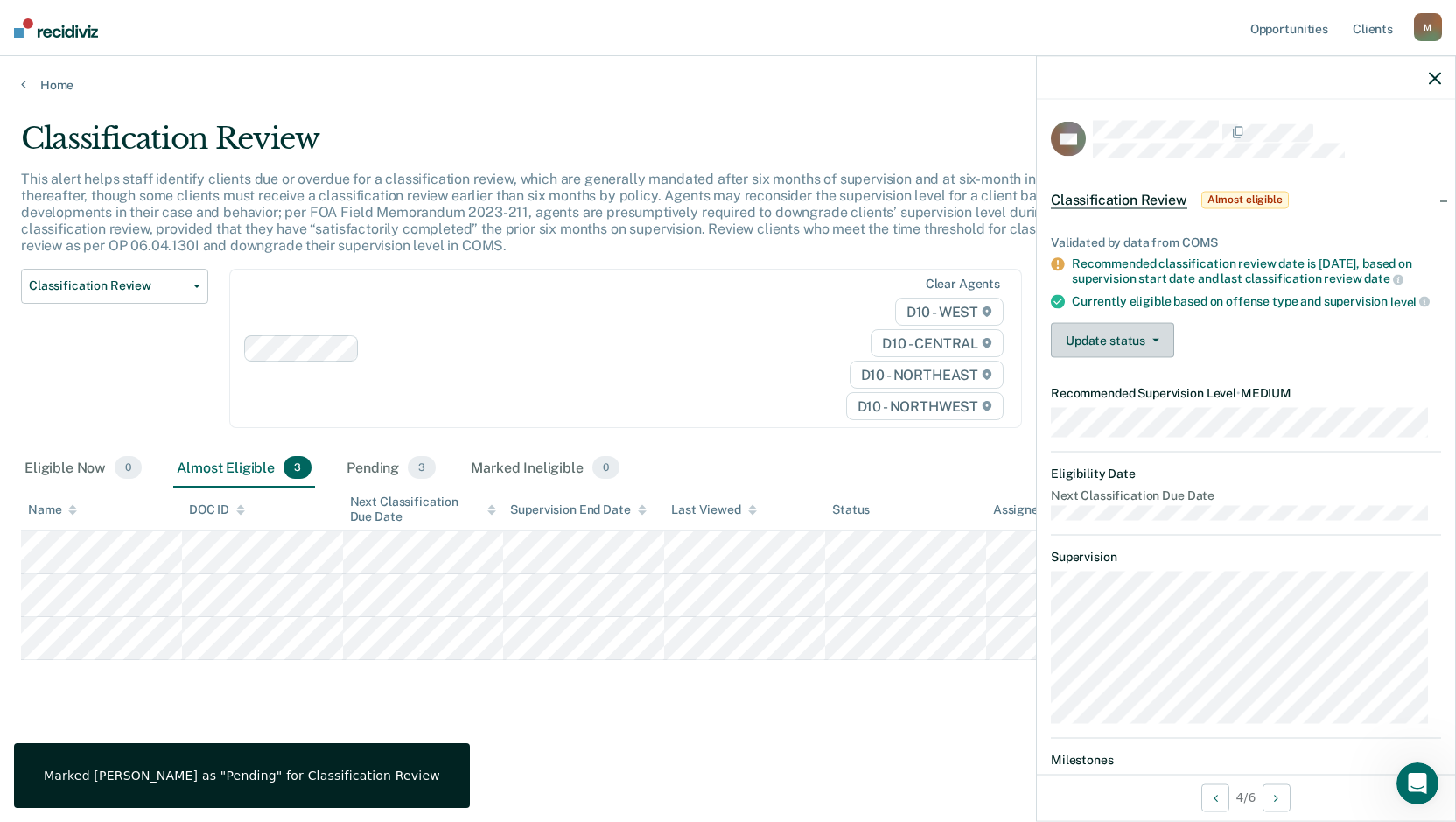
click at [1115, 358] on button "Update status" at bounding box center [1112, 341] width 123 height 35
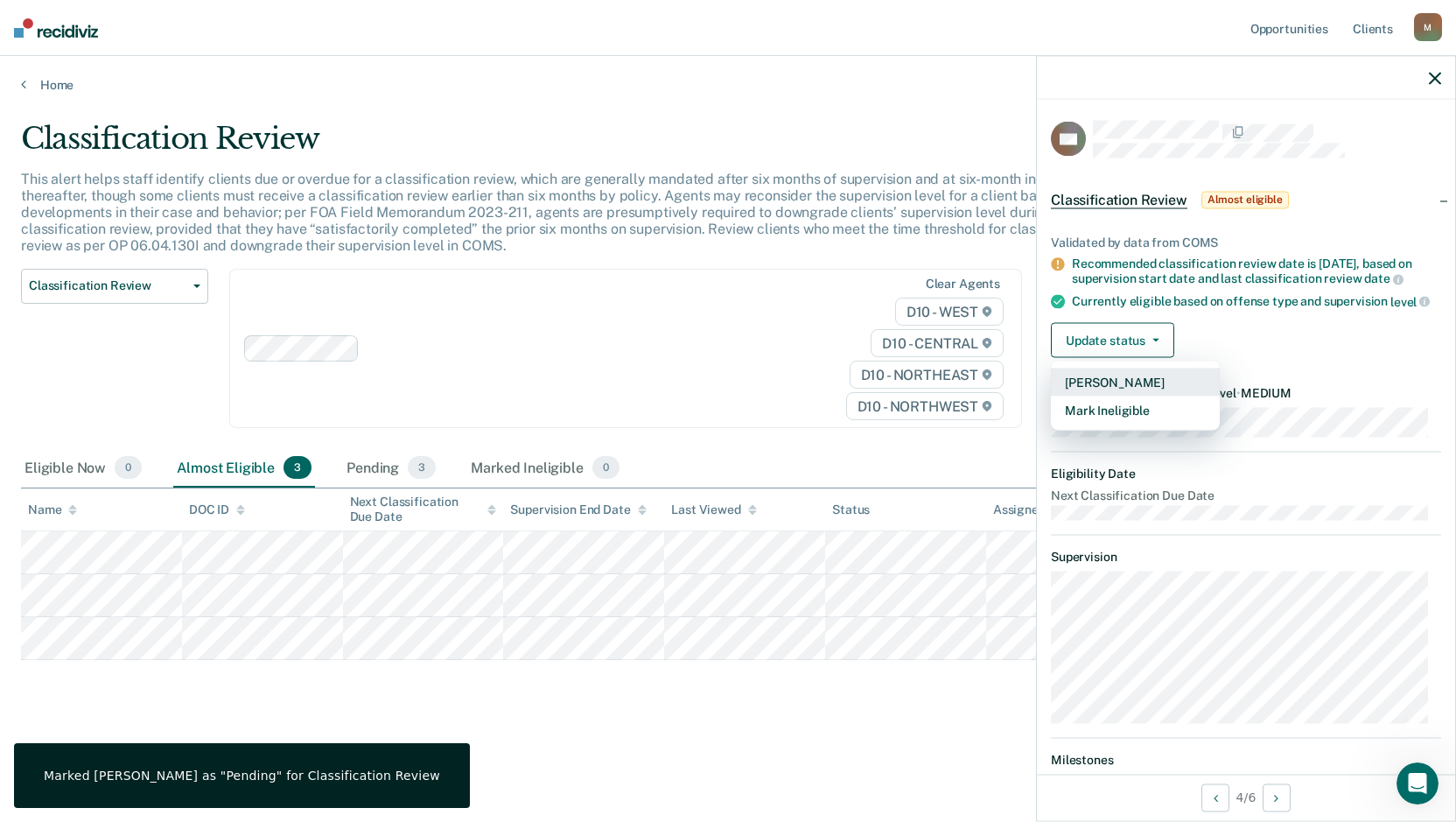
click at [1094, 395] on button "Mark Pending" at bounding box center [1135, 382] width 168 height 28
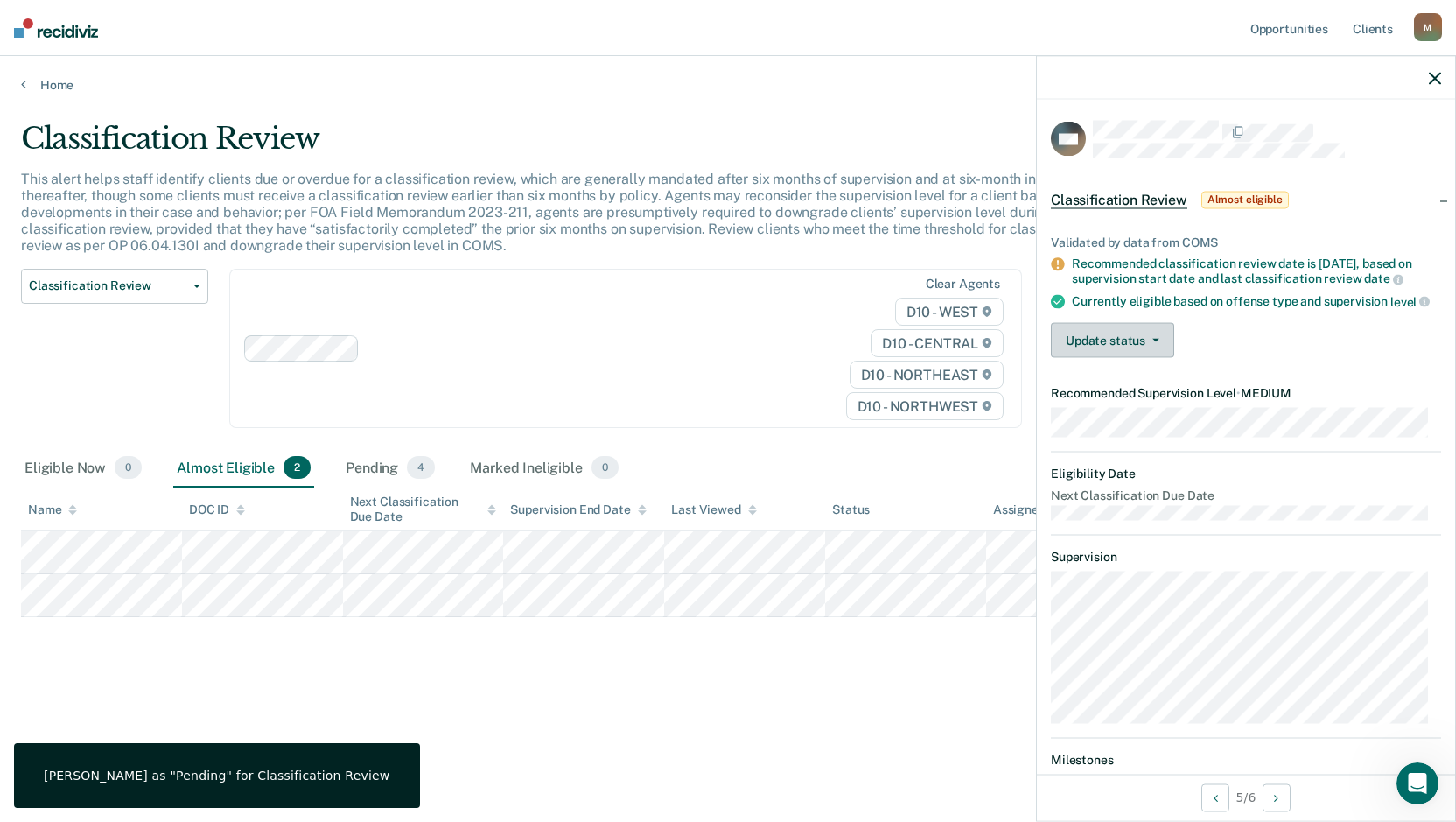
click at [1107, 351] on button "Update status" at bounding box center [1112, 341] width 123 height 35
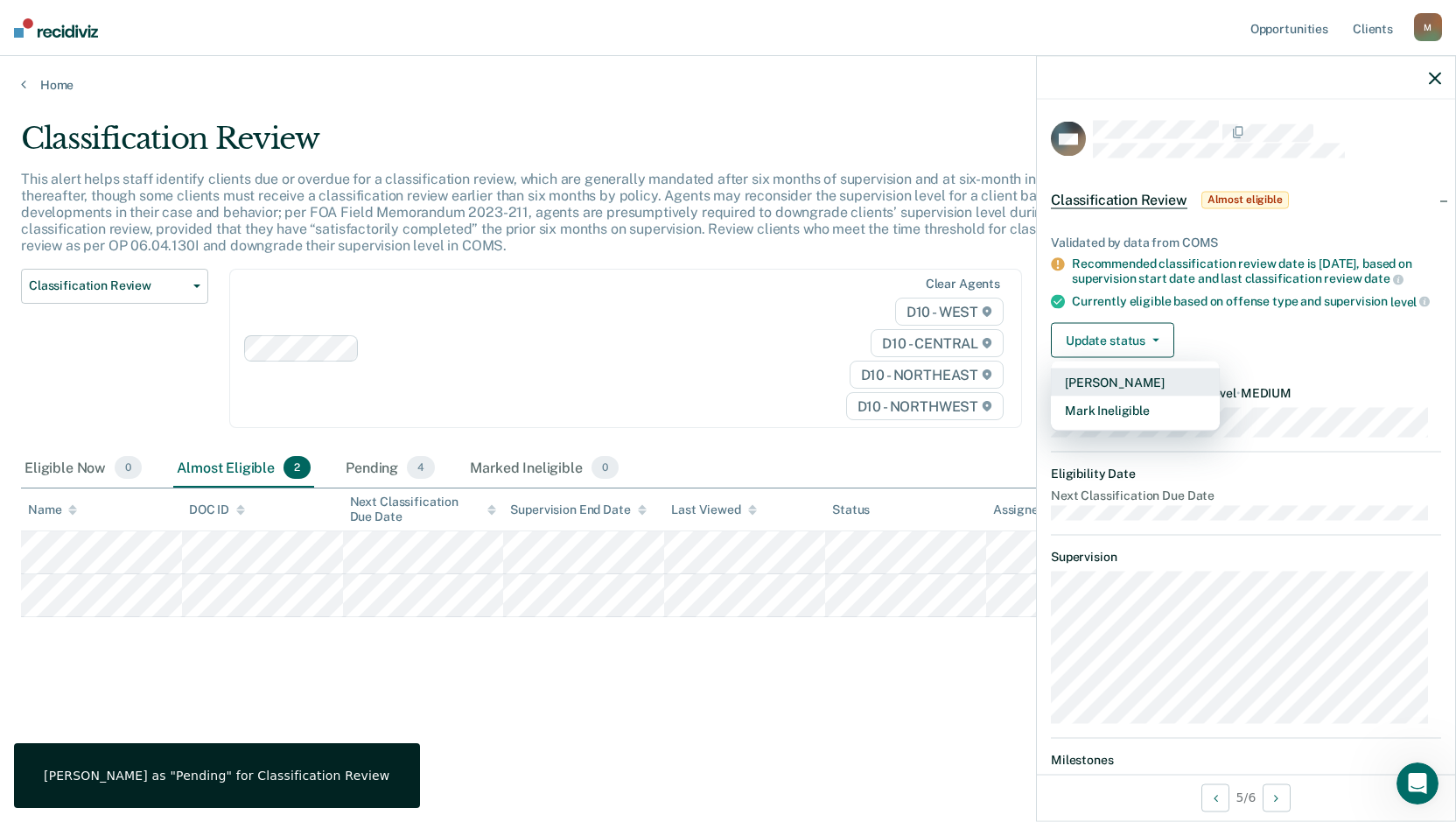
click at [1140, 397] on button "Mark Pending" at bounding box center [1135, 382] width 168 height 28
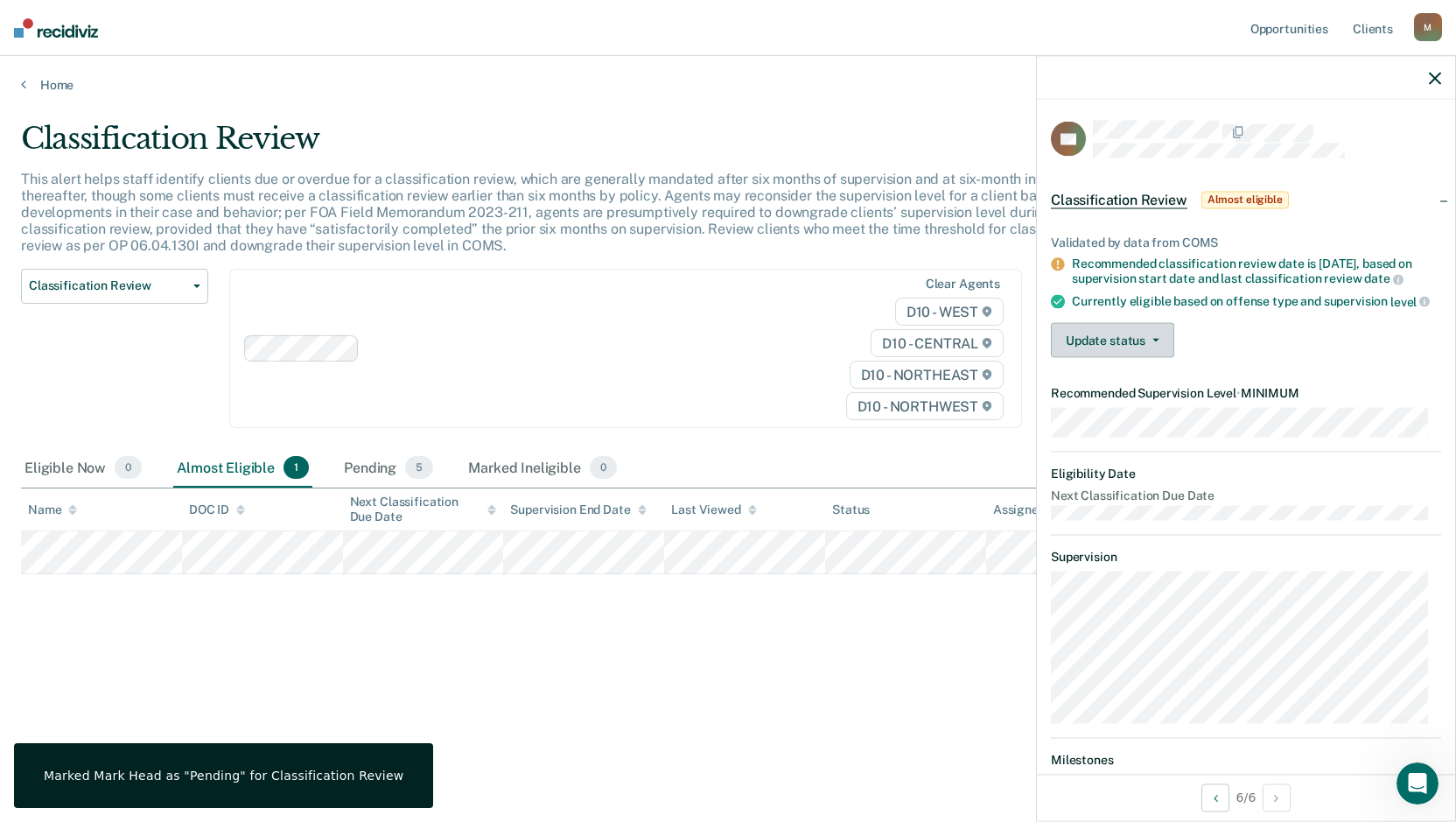
click at [1137, 358] on button "Update status" at bounding box center [1112, 341] width 123 height 35
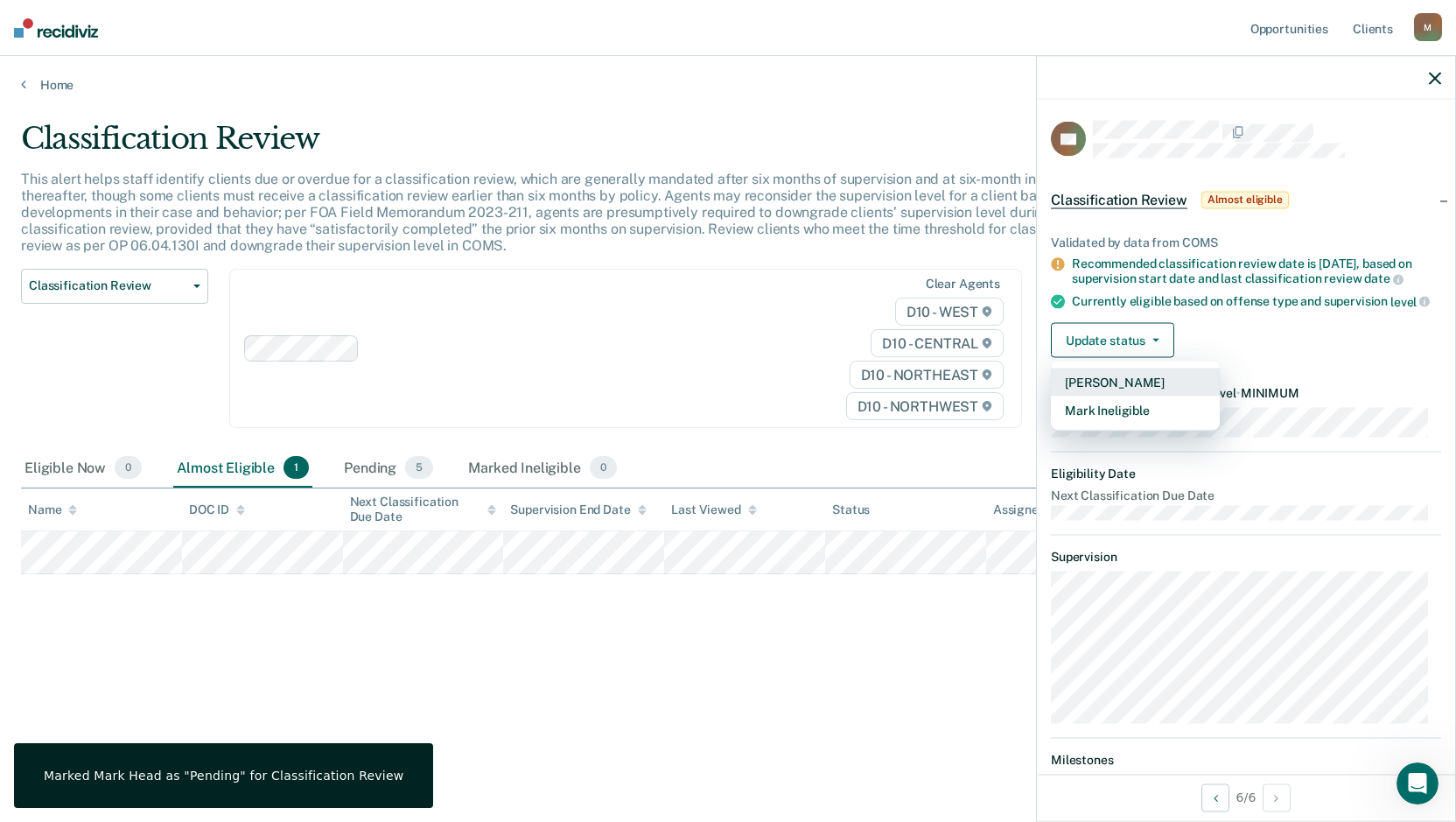
click at [1145, 397] on button "Mark Pending" at bounding box center [1135, 382] width 168 height 28
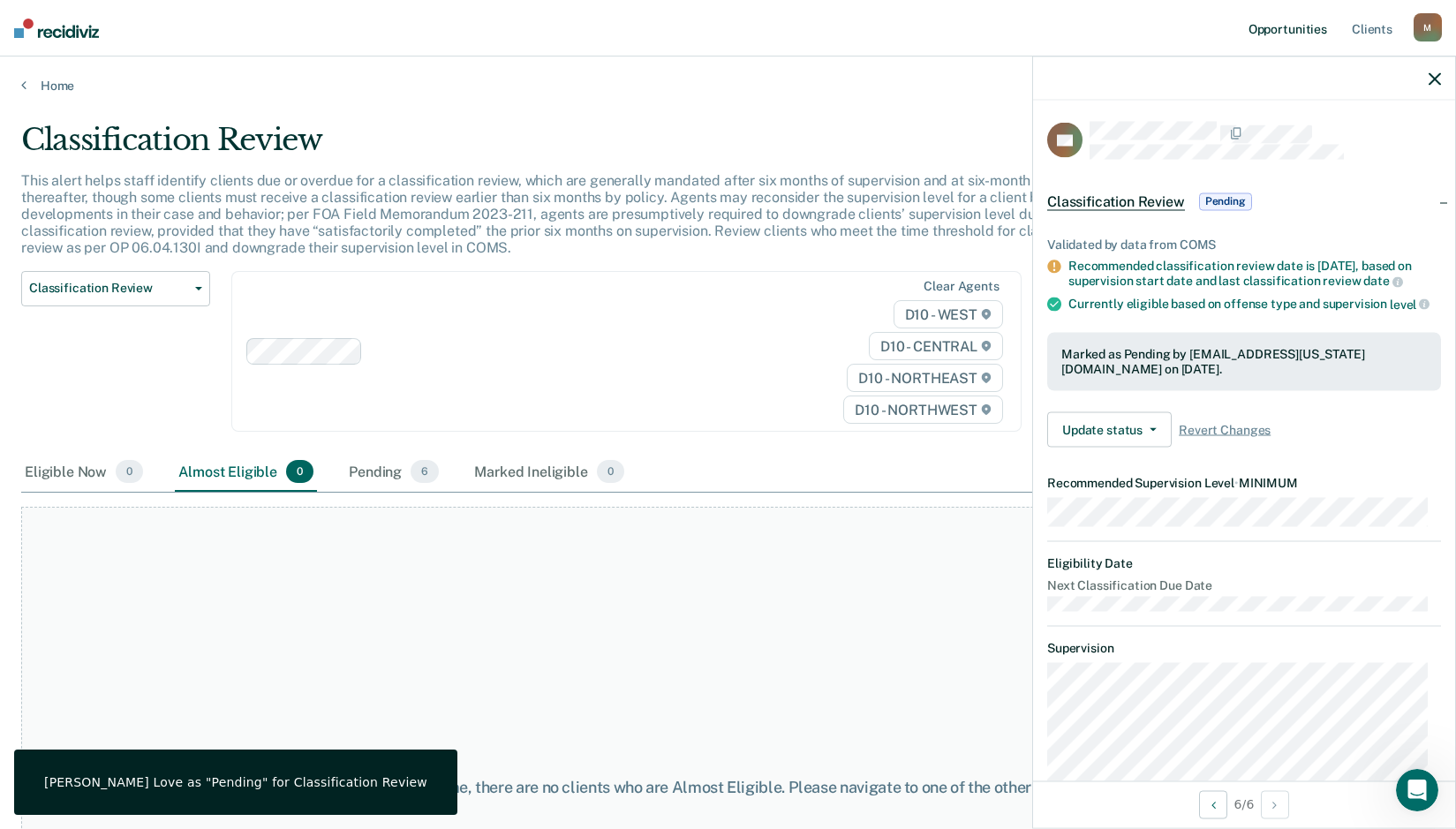
click at [1273, 29] on link "Opportunities" at bounding box center [1288, 28] width 86 height 56
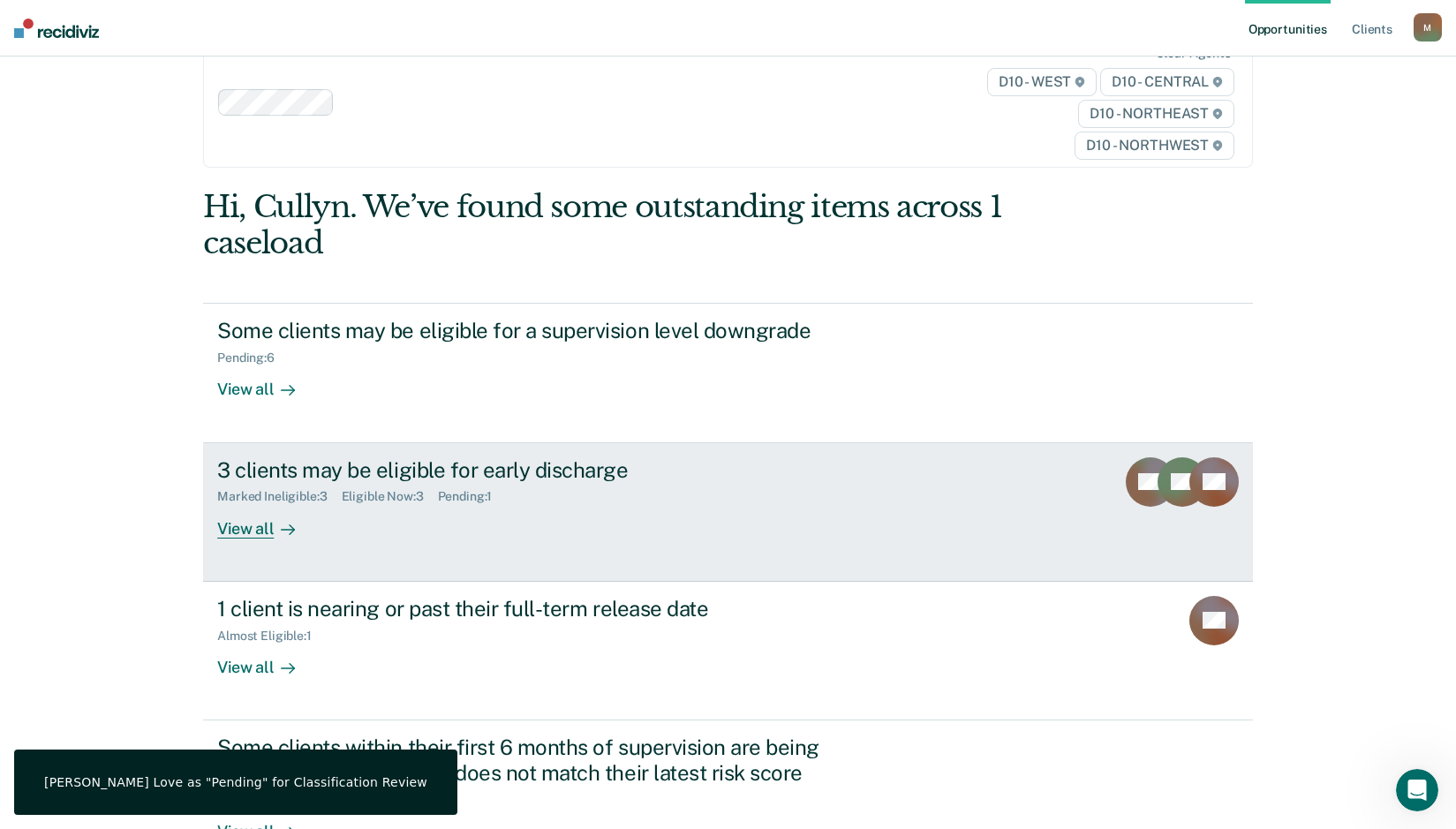
scroll to position [88, 0]
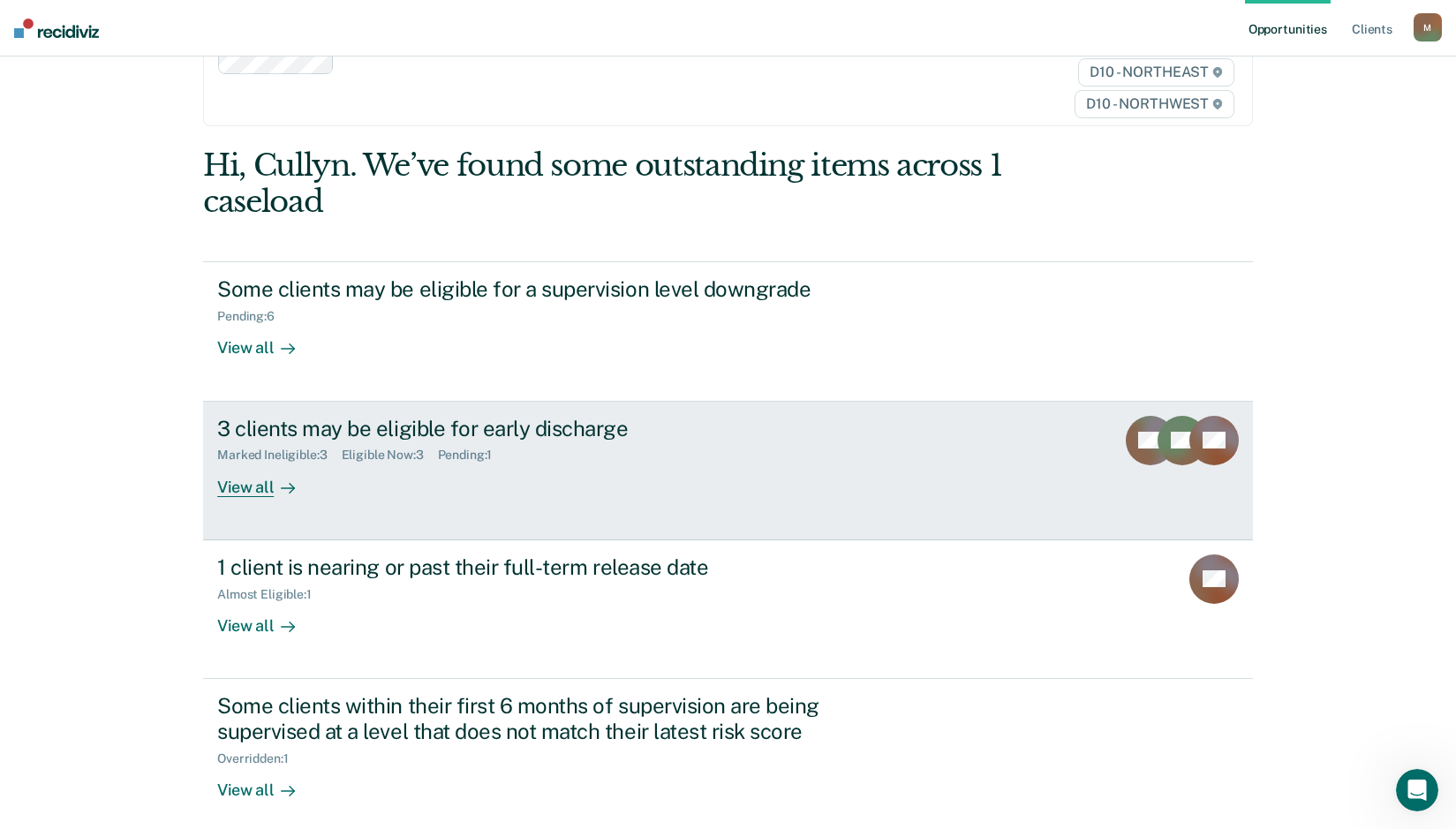
click at [236, 492] on div "View all" at bounding box center [267, 479] width 99 height 35
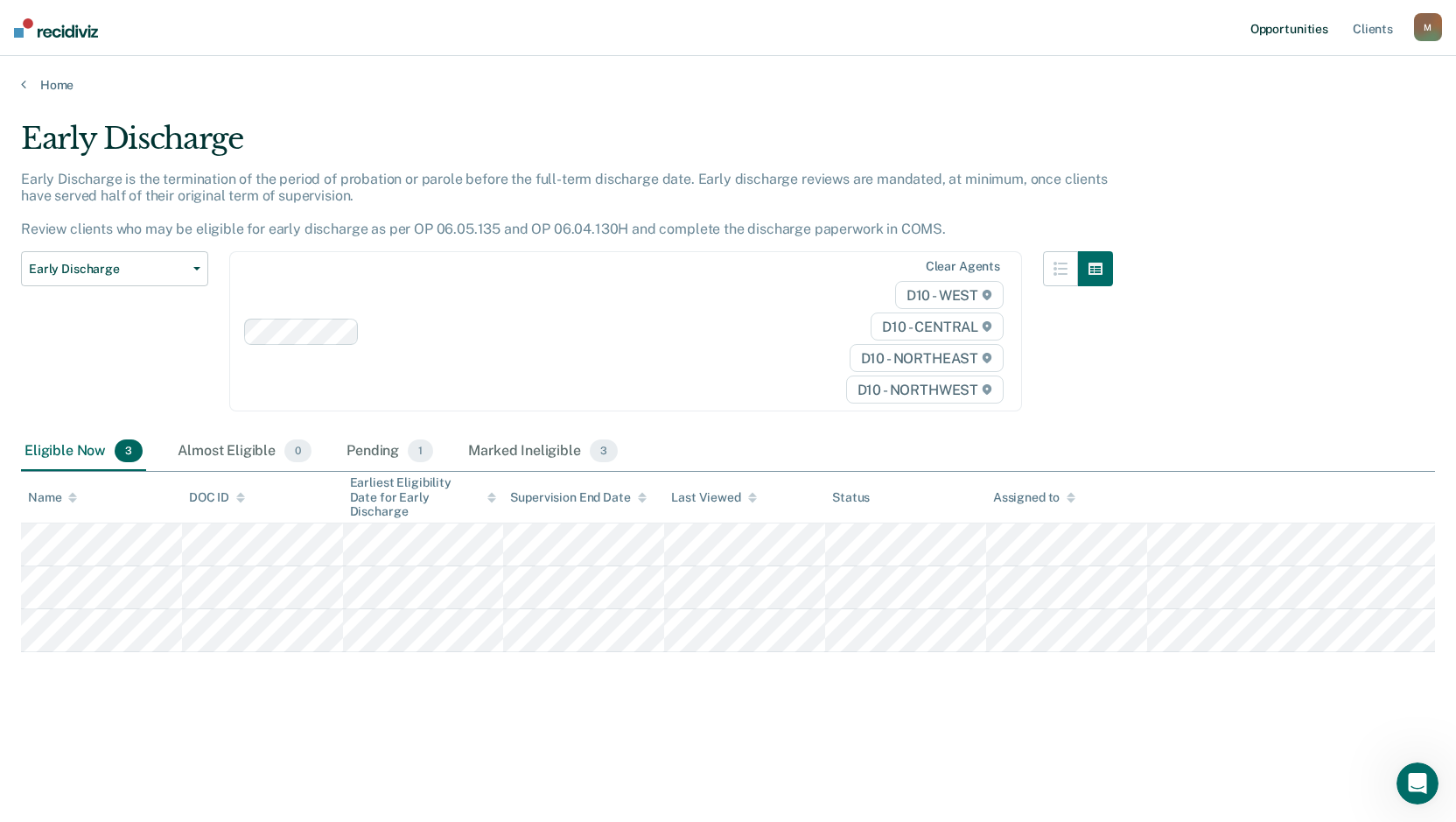
click at [1298, 30] on link "Opportunities" at bounding box center [1289, 27] width 85 height 56
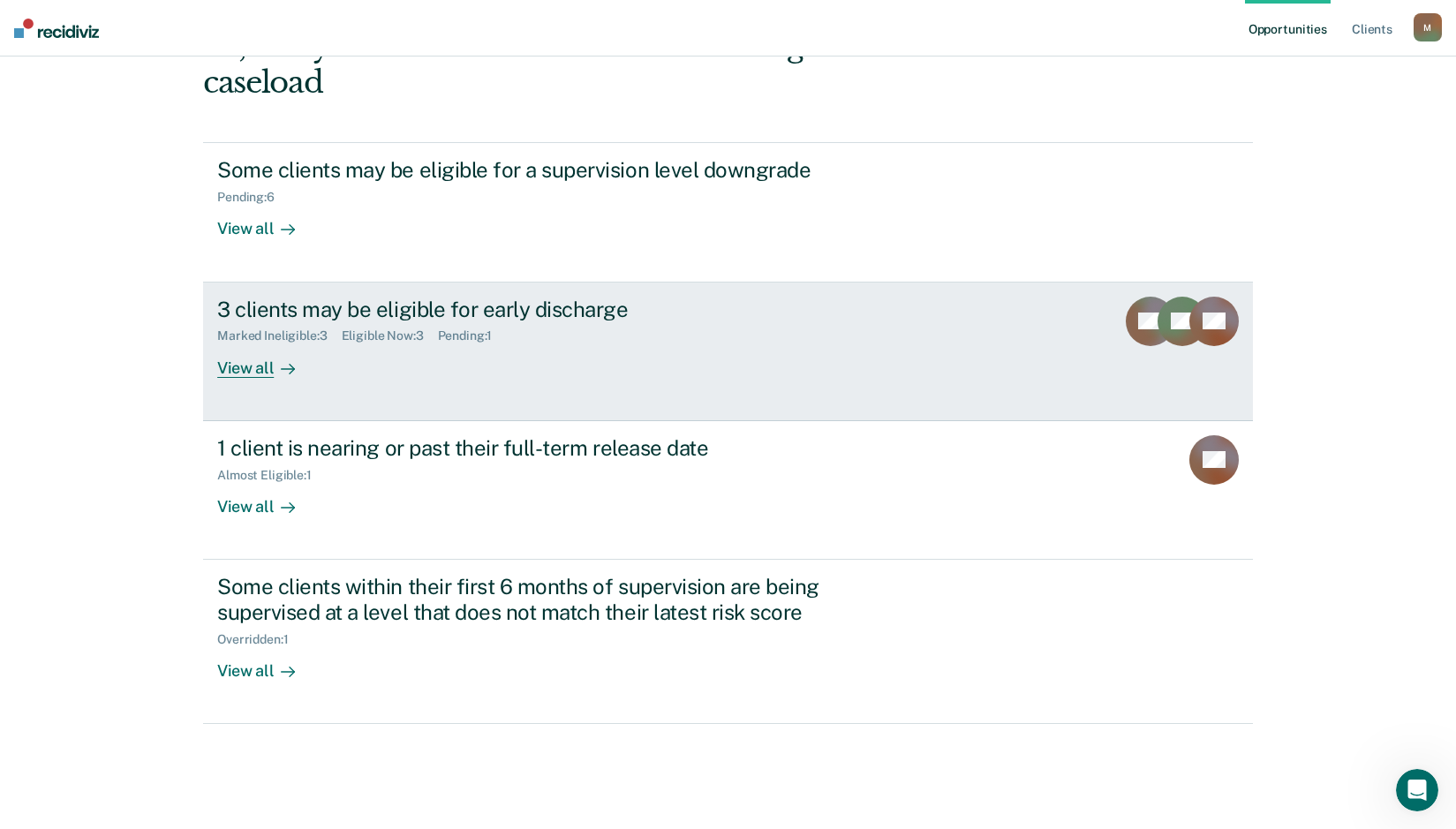
scroll to position [211, 0]
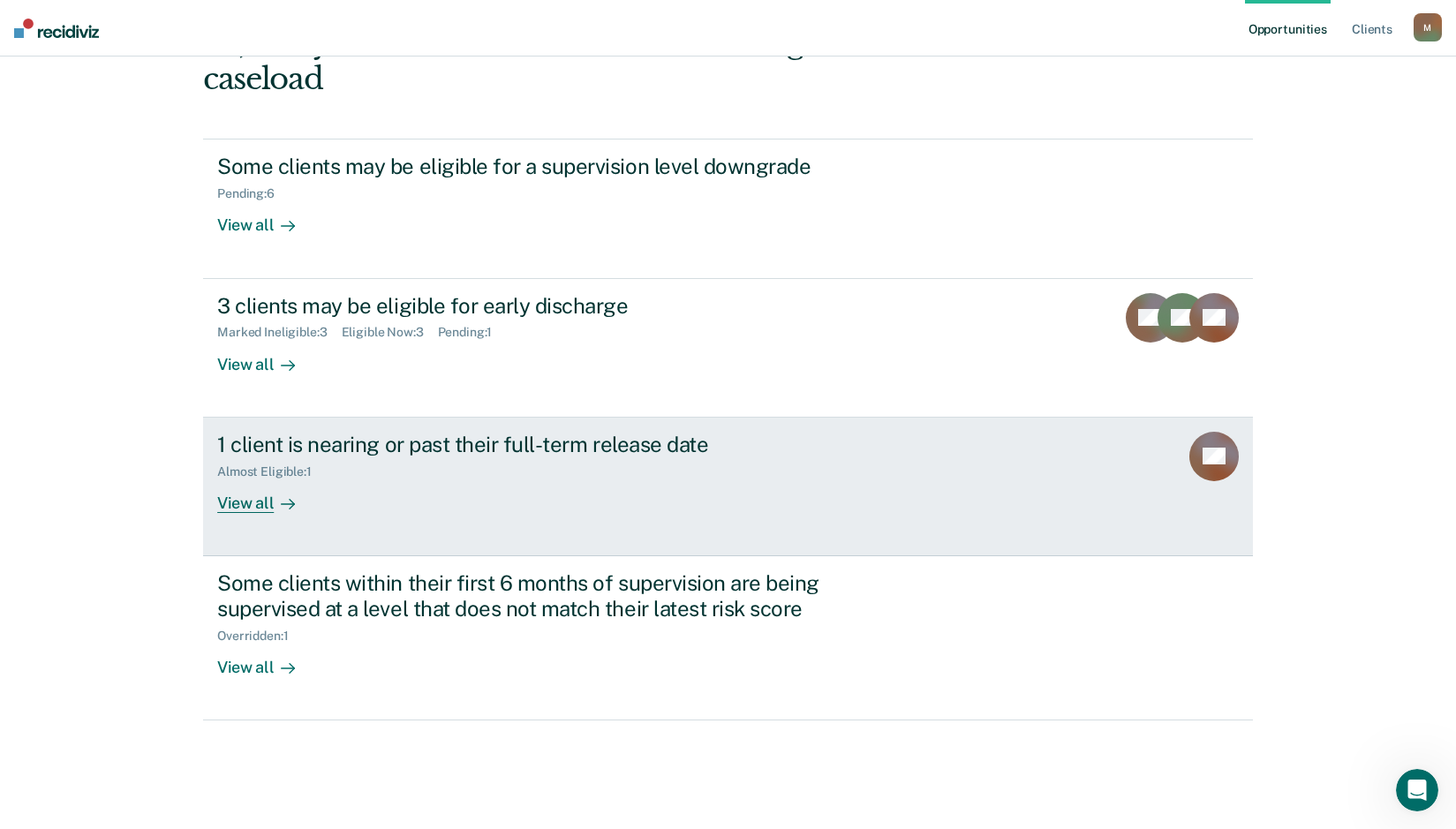
click at [246, 507] on div "View all" at bounding box center [267, 495] width 99 height 35
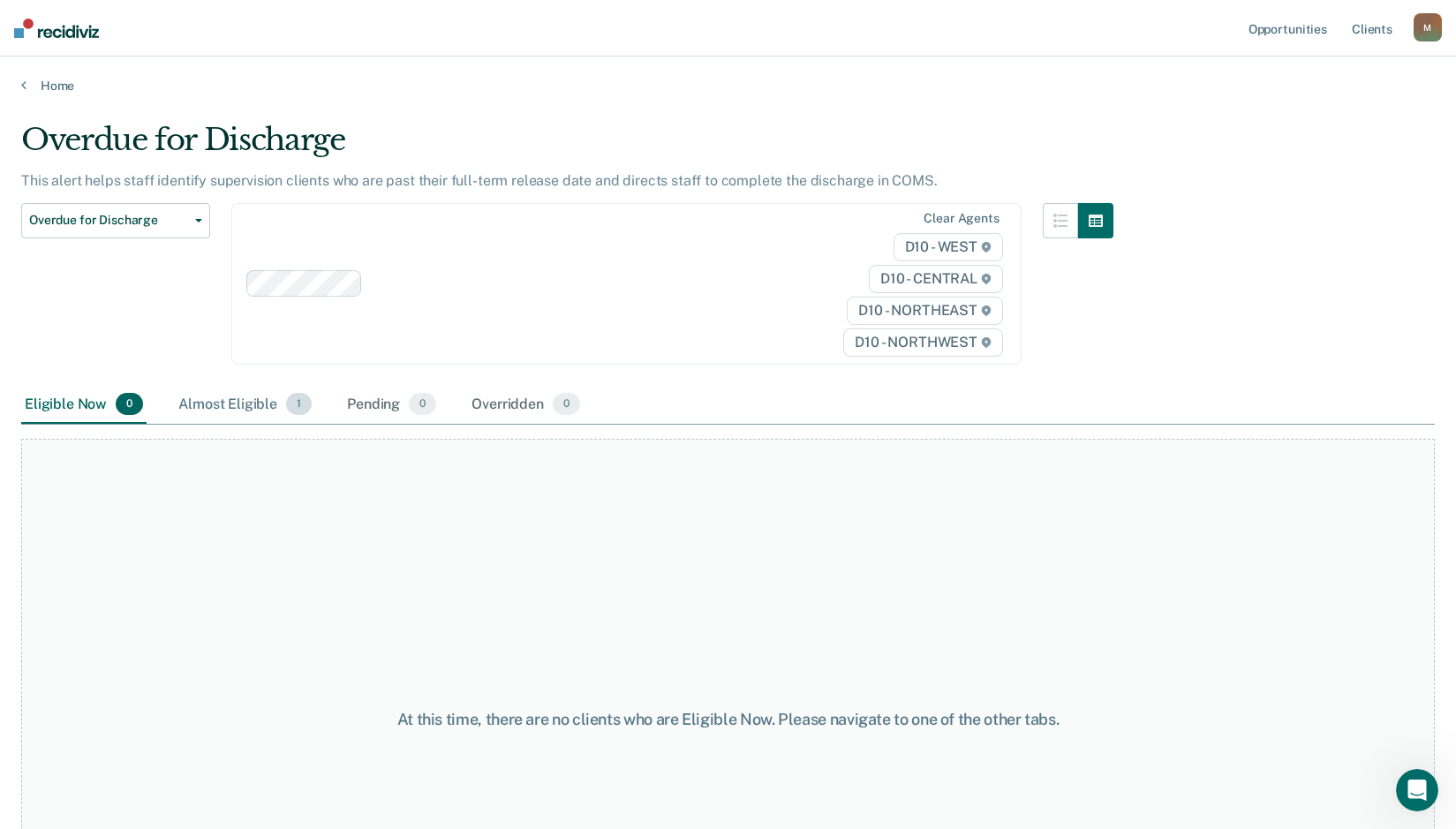
click at [227, 407] on div "Almost Eligible 1" at bounding box center [245, 404] width 140 height 39
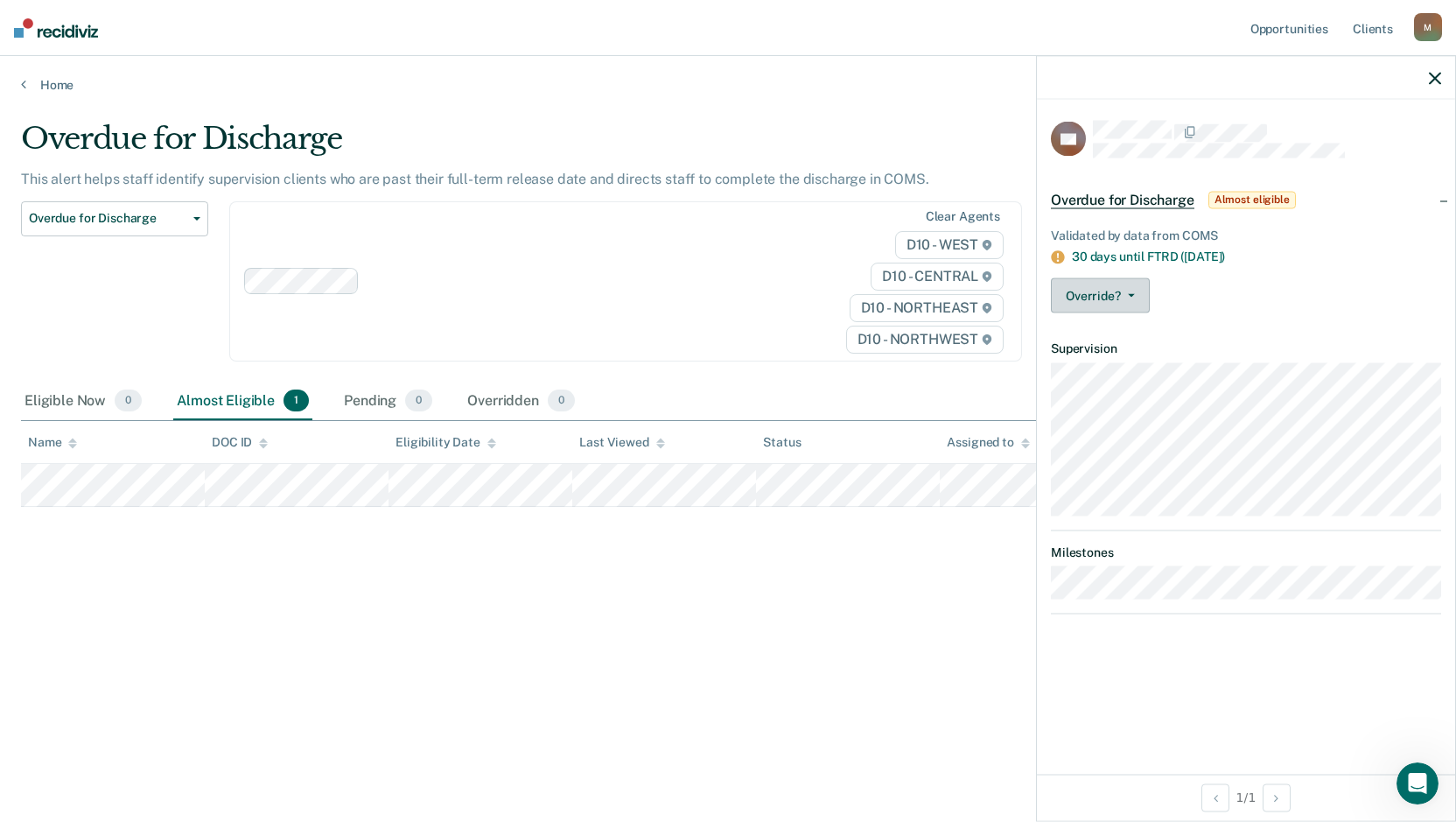
click at [1133, 294] on icon "button" at bounding box center [1131, 296] width 7 height 4
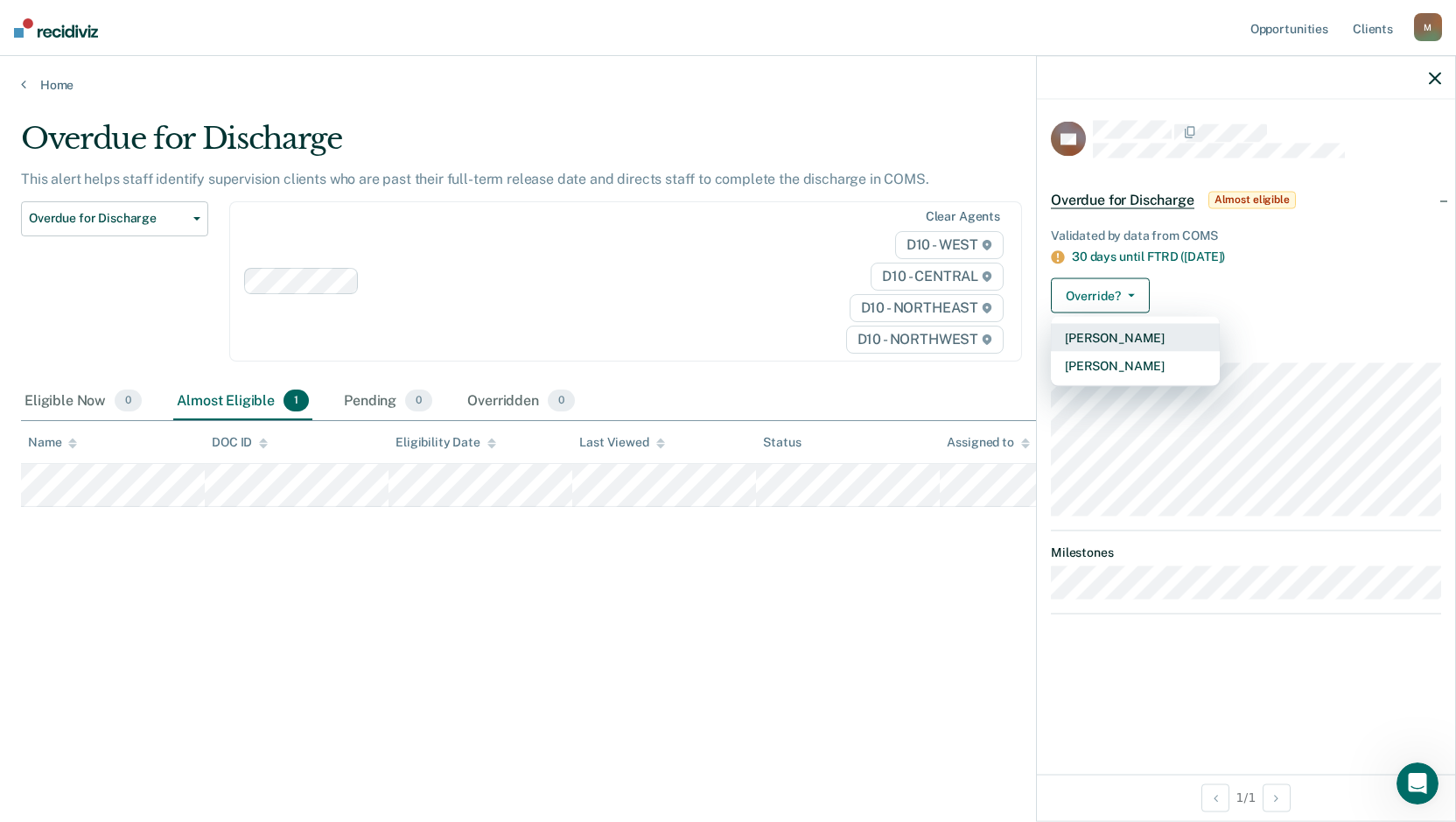
click at [1136, 330] on button "Mark Pending" at bounding box center [1135, 338] width 168 height 28
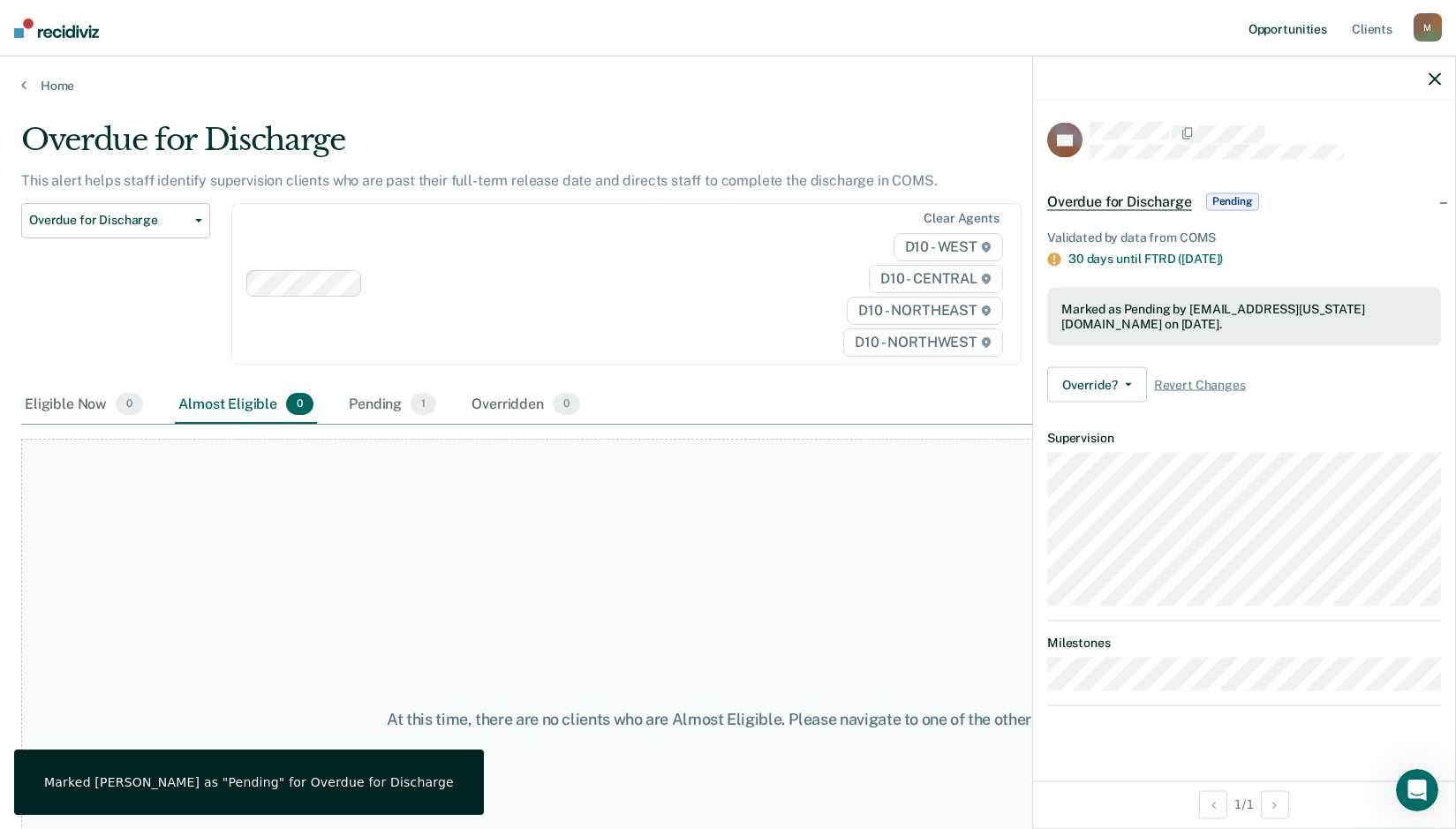
click at [1290, 27] on link "Opportunities" at bounding box center [1288, 28] width 86 height 56
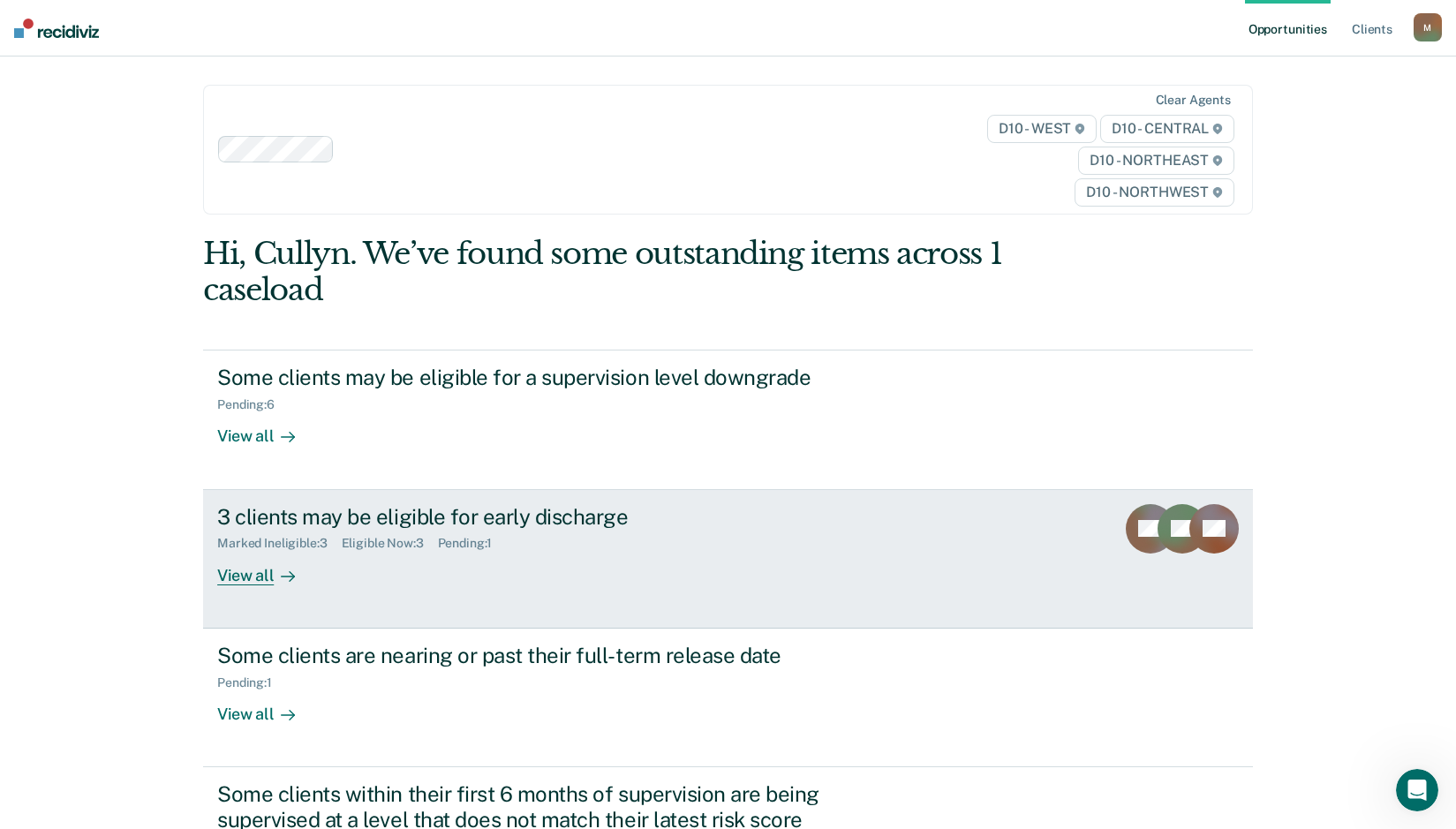
click at [255, 580] on div "View all" at bounding box center [267, 567] width 99 height 35
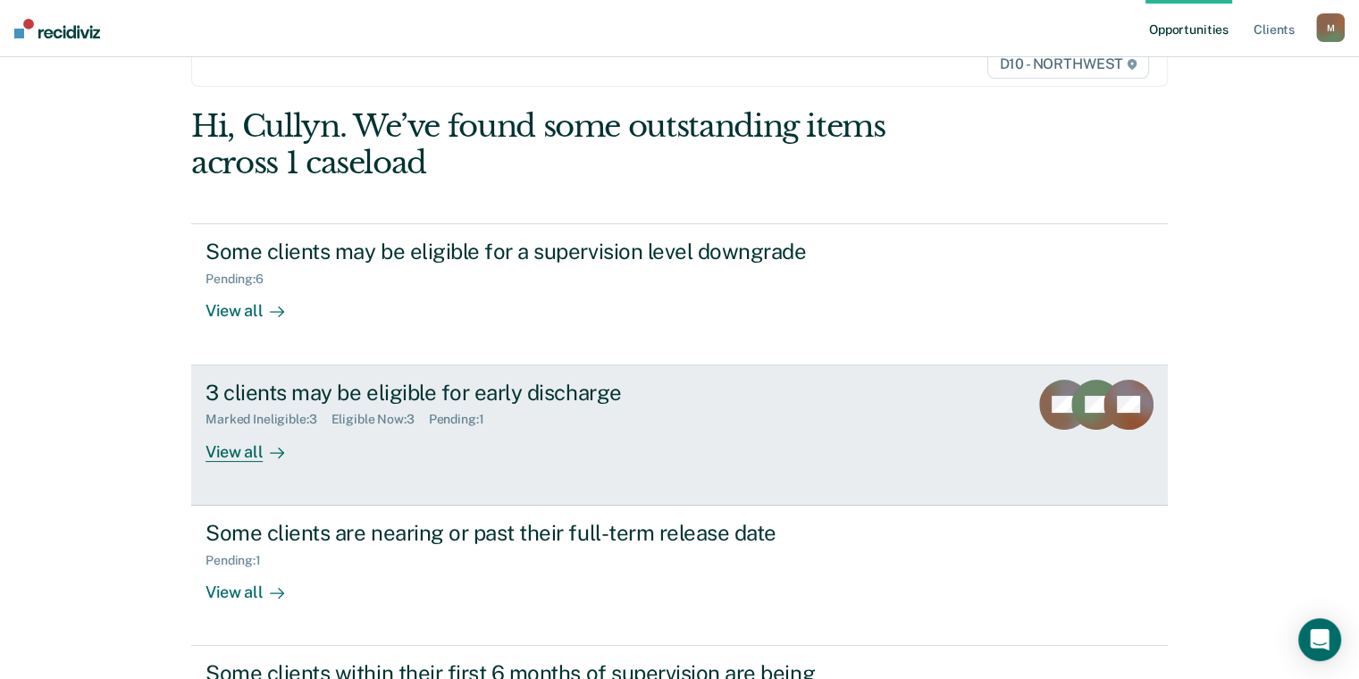
scroll to position [179, 0]
